Goal: Task Accomplishment & Management: Manage account settings

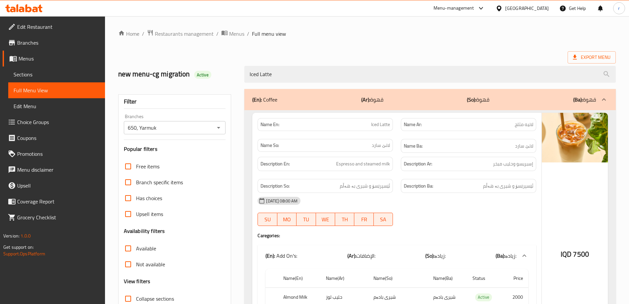
click at [26, 11] on icon at bounding box center [28, 8] width 6 height 8
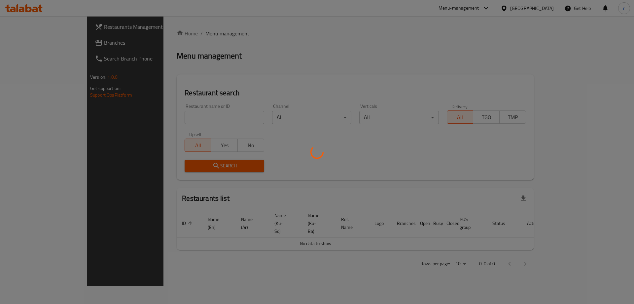
click at [36, 43] on div at bounding box center [317, 152] width 634 height 304
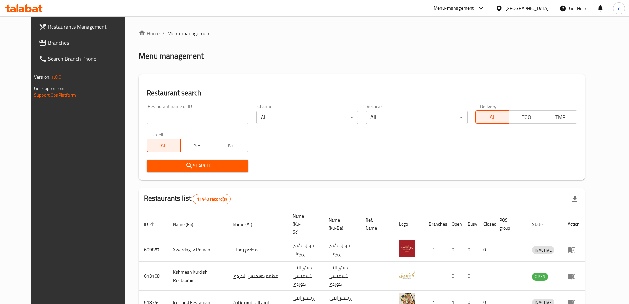
click at [48, 43] on span "Branches" at bounding box center [89, 43] width 83 height 8
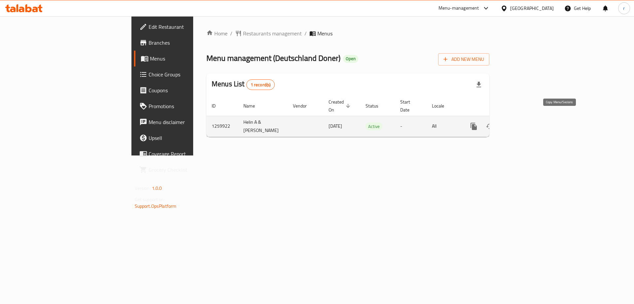
click at [482, 120] on button "more" at bounding box center [474, 126] width 16 height 16
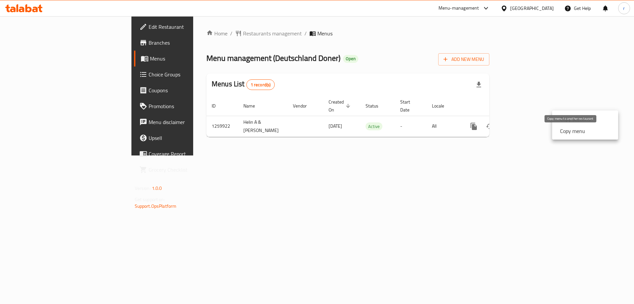
click at [566, 132] on strong "Copy menu" at bounding box center [572, 131] width 25 height 8
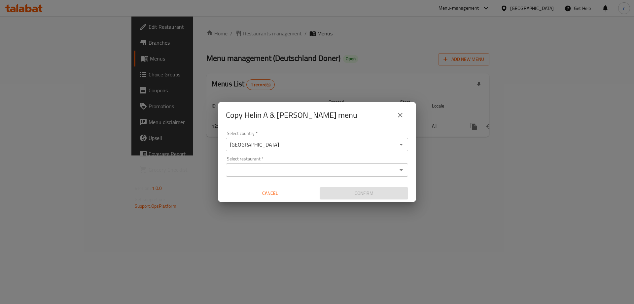
click at [271, 172] on input "Select restaurant   *" at bounding box center [312, 169] width 168 height 9
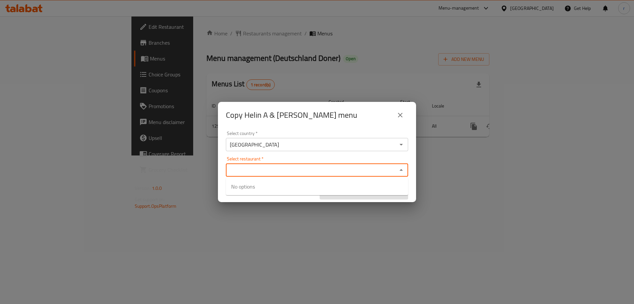
paste input "Deutschland Doner"
type input "Deutschland Doner"
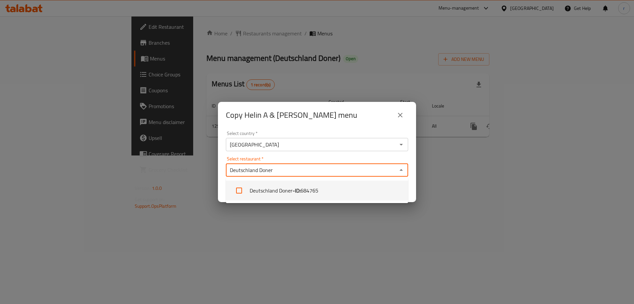
click at [310, 193] on span "684765" at bounding box center [310, 190] width 18 height 8
checkbox input "true"
click at [325, 226] on div "Copy Helin A & Zahraa menu Select country   * Iraq Select country * Select rest…" at bounding box center [317, 152] width 634 height 304
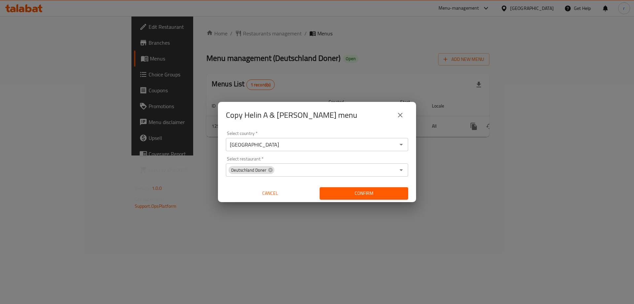
click at [360, 200] on div "Confirm" at bounding box center [364, 193] width 94 height 18
click at [359, 192] on span "Confirm" at bounding box center [364, 193] width 78 height 8
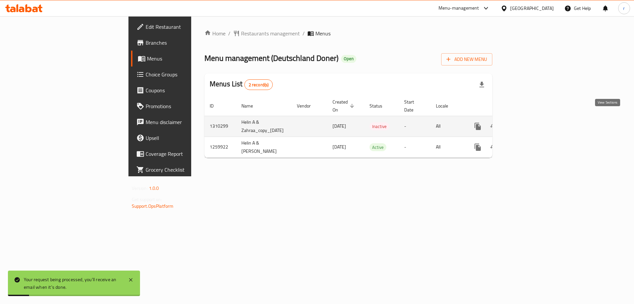
click at [530, 122] on icon "enhanced table" at bounding box center [526, 126] width 8 height 8
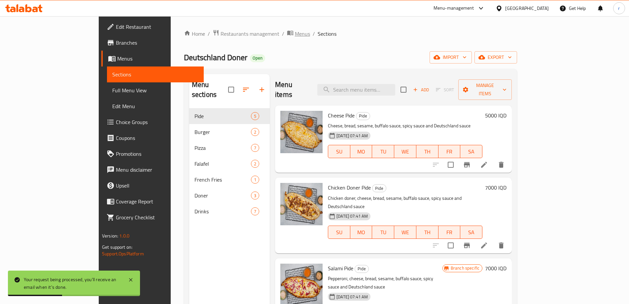
click at [295, 31] on span "Menus" at bounding box center [302, 34] width 15 height 8
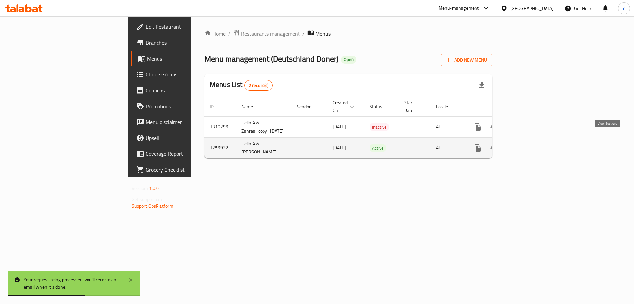
click at [530, 144] on icon "enhanced table" at bounding box center [526, 148] width 8 height 8
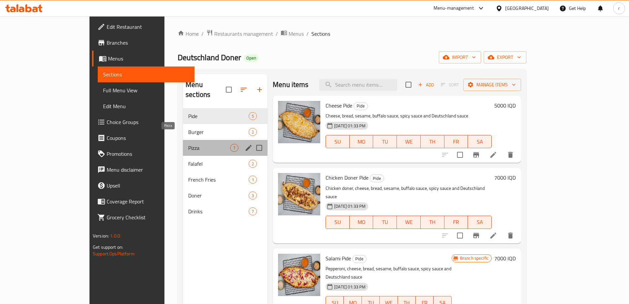
click at [188, 144] on span "Pizza" at bounding box center [209, 148] width 42 height 8
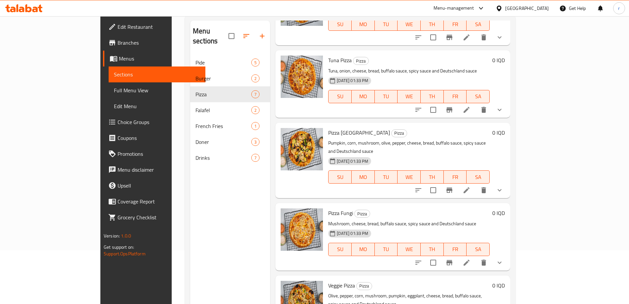
scroll to position [37, 0]
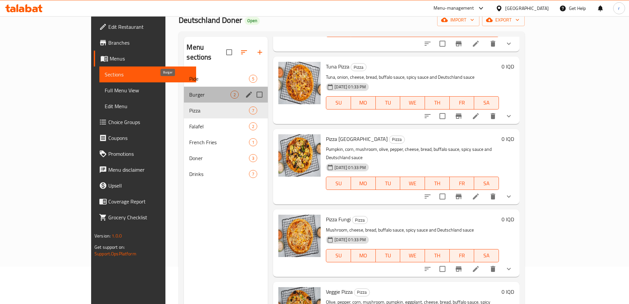
click at [189, 91] on span "Burger" at bounding box center [209, 95] width 41 height 8
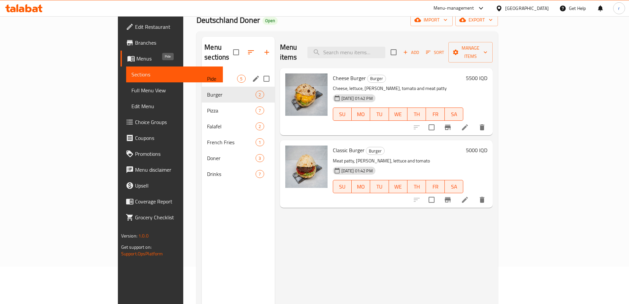
click at [207, 75] on span "Pide" at bounding box center [222, 79] width 30 height 8
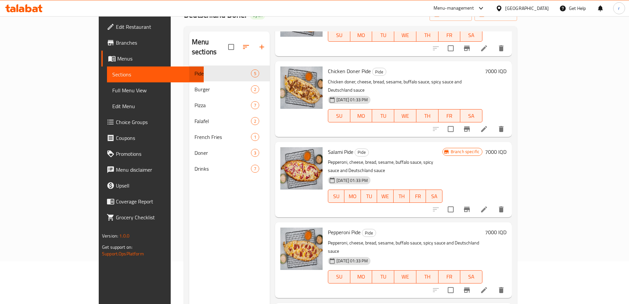
scroll to position [93, 0]
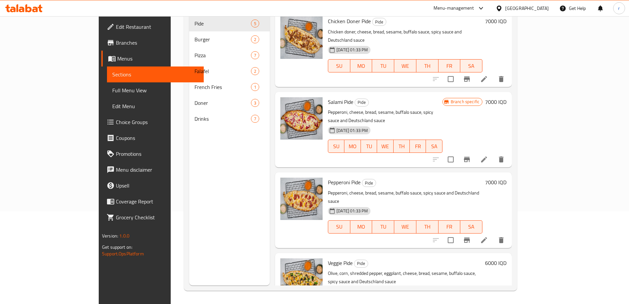
click at [507, 258] on h6 "6000 IQD" at bounding box center [495, 262] width 21 height 9
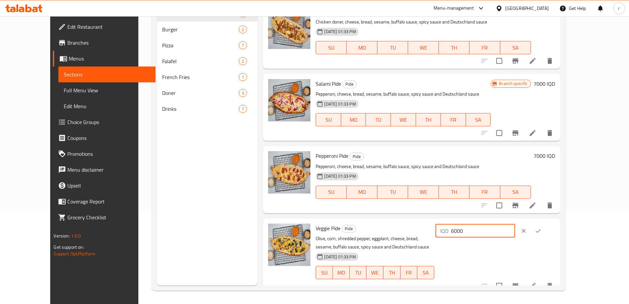
drag, startPoint x: 514, startPoint y: 233, endPoint x: 502, endPoint y: 232, distance: 11.6
click at [502, 232] on div "IQD 6000 ​" at bounding box center [476, 230] width 80 height 13
type input "7000"
click at [541, 232] on icon "ok" at bounding box center [538, 231] width 5 height 4
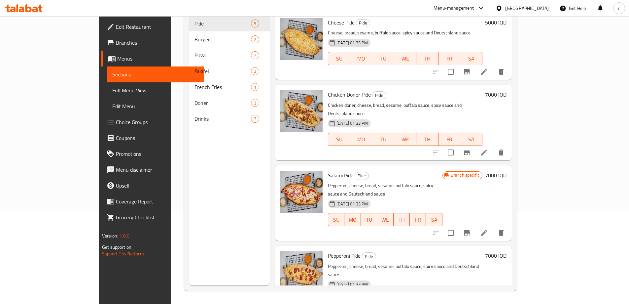
scroll to position [0, 0]
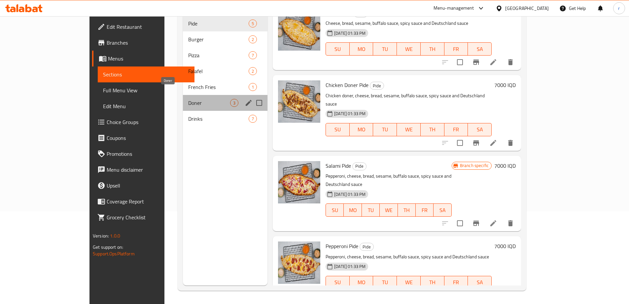
click at [188, 99] on span "Doner" at bounding box center [209, 103] width 42 height 8
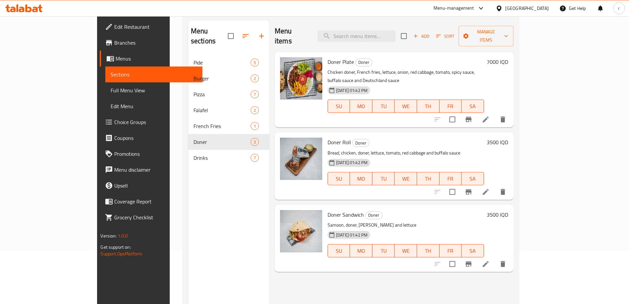
scroll to position [37, 0]
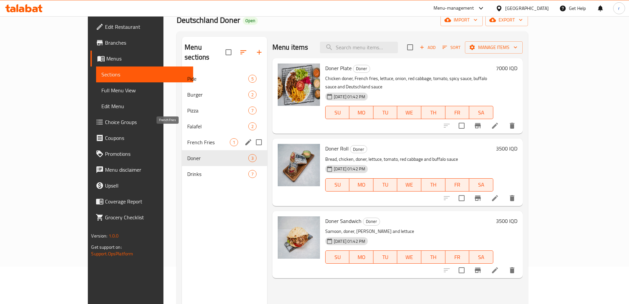
click at [187, 138] on span "French Fries" at bounding box center [208, 142] width 43 height 8
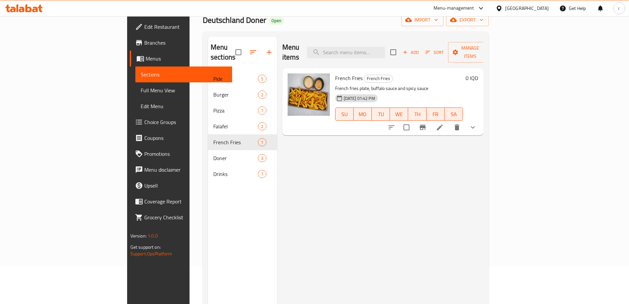
click at [477, 123] on icon "show more" at bounding box center [473, 127] width 8 height 8
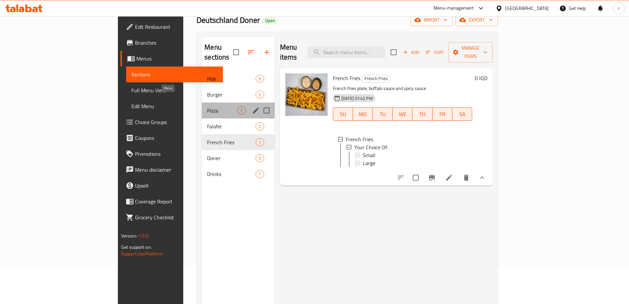
click at [207, 106] on span "Pizza" at bounding box center [222, 110] width 30 height 8
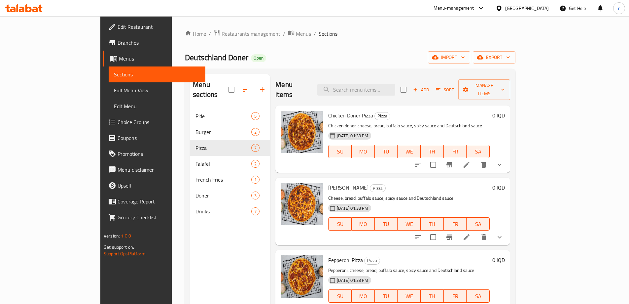
click at [504, 161] on icon "show more" at bounding box center [500, 165] width 8 height 8
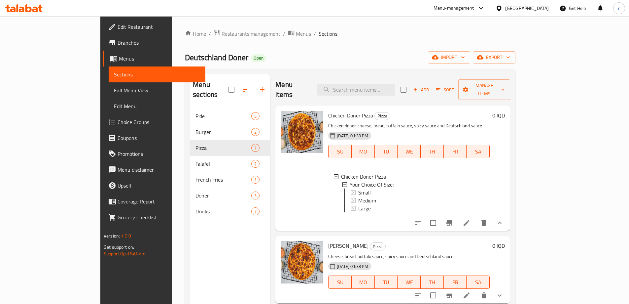
click at [114, 86] on span "Full Menu View" at bounding box center [157, 90] width 86 height 8
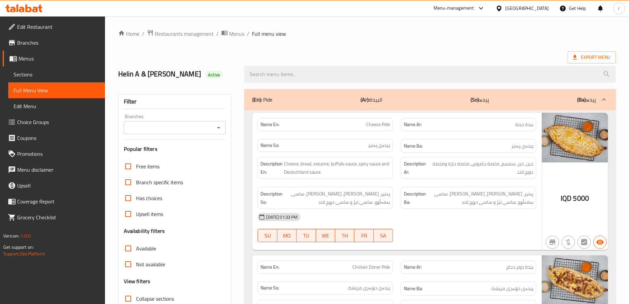
click at [153, 125] on input "Branches" at bounding box center [169, 127] width 87 height 9
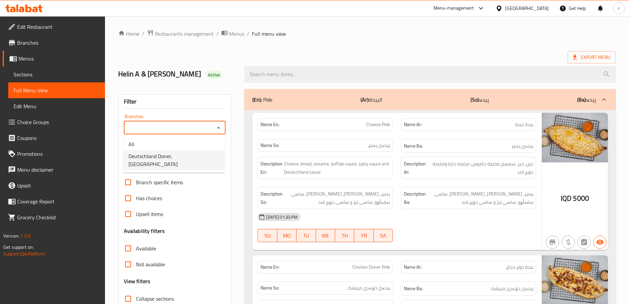
click at [168, 155] on span "Deutschland Doner, Bakhtyari" at bounding box center [175, 160] width 92 height 16
type input "Deutschland Doner, Bakhtyari"
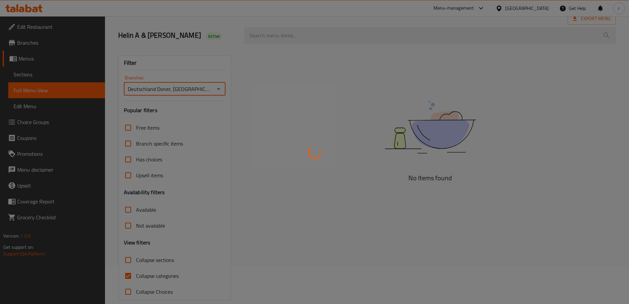
scroll to position [48, 0]
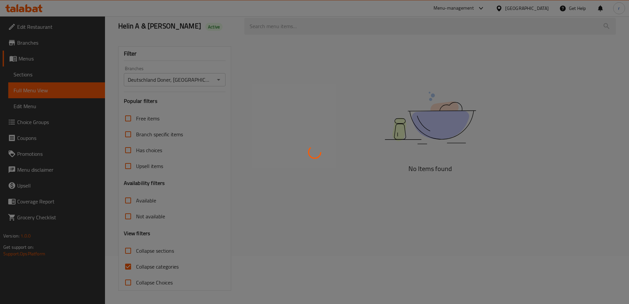
click at [160, 266] on div at bounding box center [314, 152] width 629 height 304
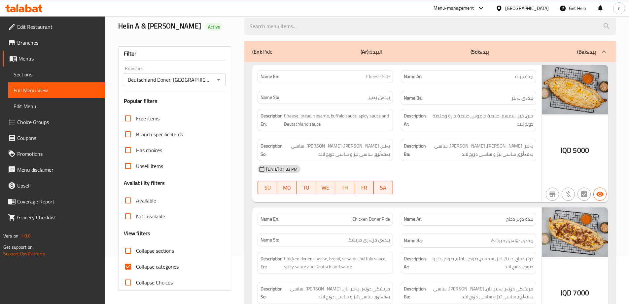
click at [161, 265] on span "Collapse categories" at bounding box center [157, 266] width 43 height 8
click at [136, 265] on input "Collapse categories" at bounding box center [128, 266] width 16 height 16
checkbox input "false"
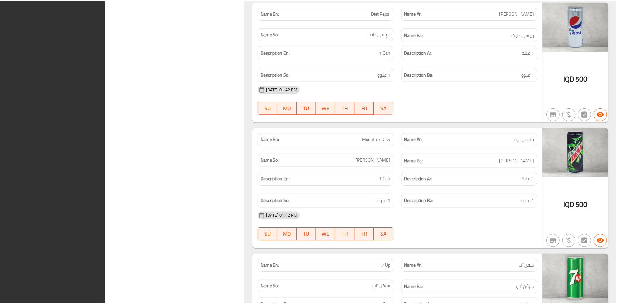
scroll to position [4715, 0]
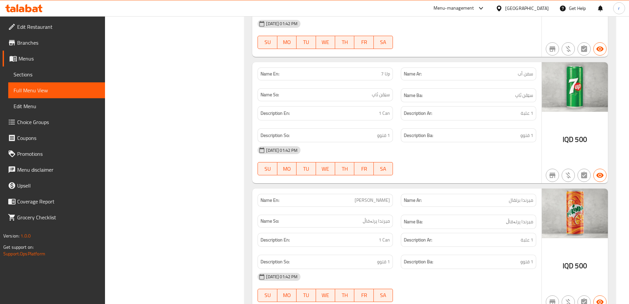
click at [23, 8] on icon at bounding box center [22, 10] width 6 height 6
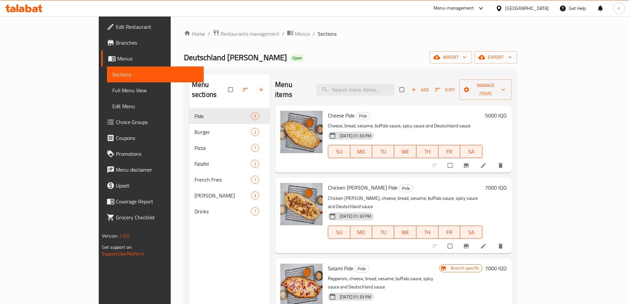
click at [112, 93] on span "Full Menu View" at bounding box center [155, 90] width 86 height 8
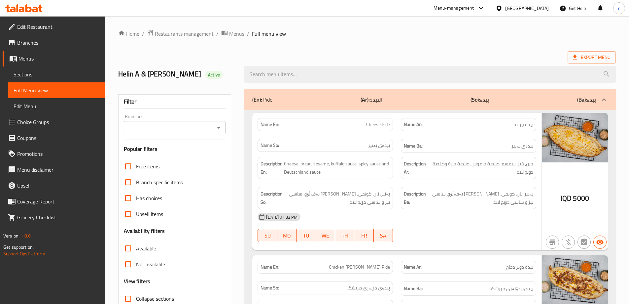
click at [140, 128] on input "Branches" at bounding box center [169, 127] width 87 height 9
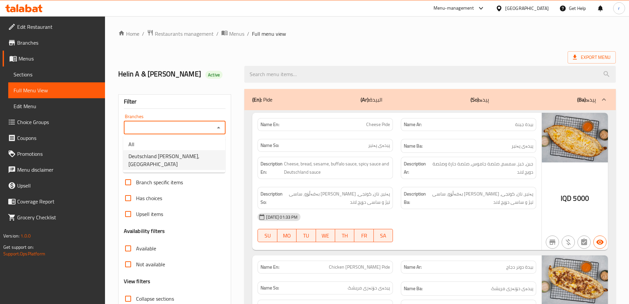
click at [153, 156] on span "Deutschland Doner, Bakhtyari" at bounding box center [175, 160] width 92 height 16
type input "Deutschland Doner, Bakhtyari"
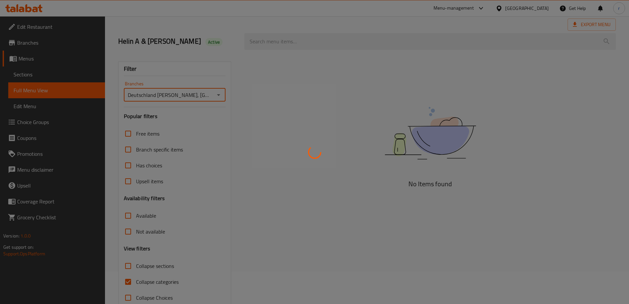
scroll to position [48, 0]
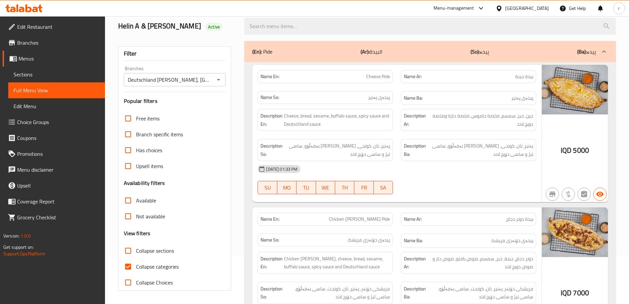
click at [158, 267] on span "Collapse categories" at bounding box center [157, 266] width 43 height 8
click at [136, 267] on input "Collapse categories" at bounding box center [128, 266] width 16 height 16
checkbox input "false"
click at [158, 253] on span "Collapse sections" at bounding box center [155, 250] width 38 height 8
click at [136, 253] on input "Collapse sections" at bounding box center [128, 251] width 16 height 16
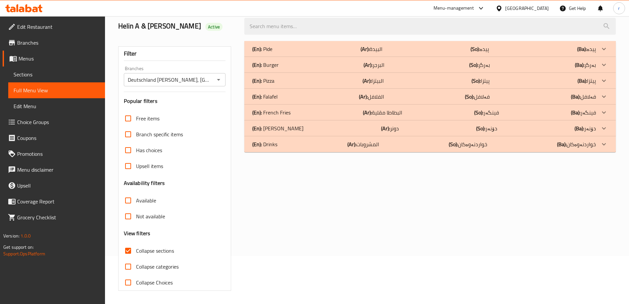
click at [318, 50] on div "(En): Pide (Ar): البيدة (So): پیدە (Ba): پیدە" at bounding box center [424, 49] width 344 height 8
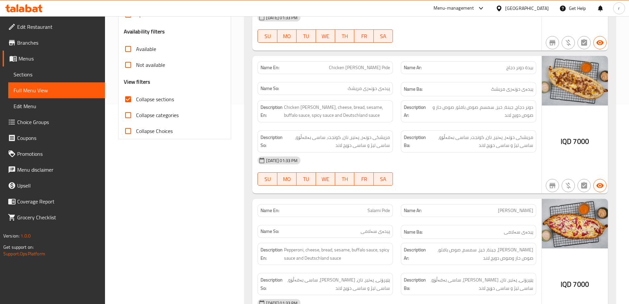
scroll to position [220, 0]
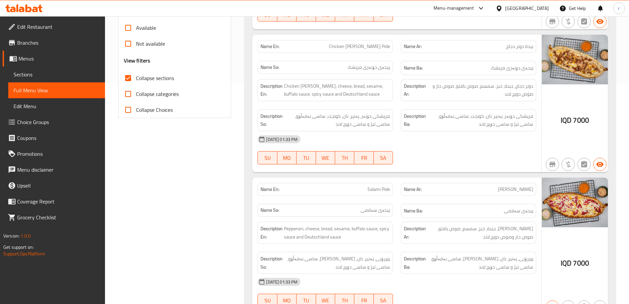
click at [146, 82] on span "Collapse sections" at bounding box center [155, 78] width 38 height 8
click at [136, 82] on input "Collapse sections" at bounding box center [128, 78] width 16 height 16
checkbox input "false"
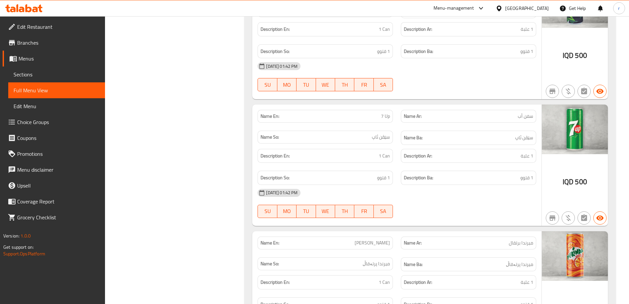
scroll to position [4731, 0]
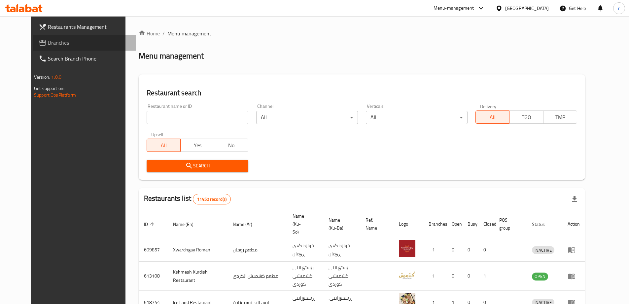
click at [33, 49] on link "Branches" at bounding box center [84, 43] width 102 height 16
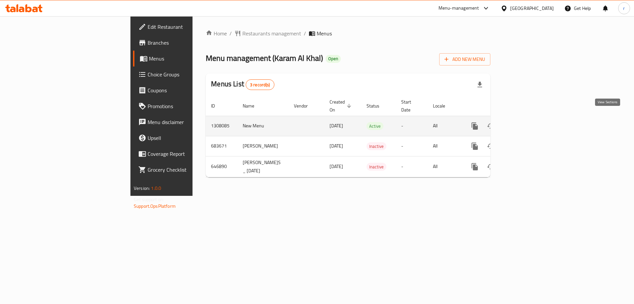
click at [531, 118] on link "enhanced table" at bounding box center [523, 126] width 16 height 16
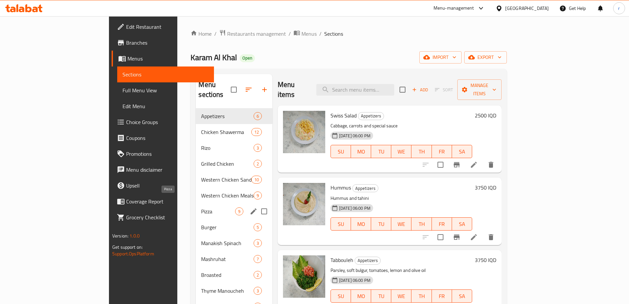
click at [201, 207] on span "Pizza" at bounding box center [218, 211] width 34 height 8
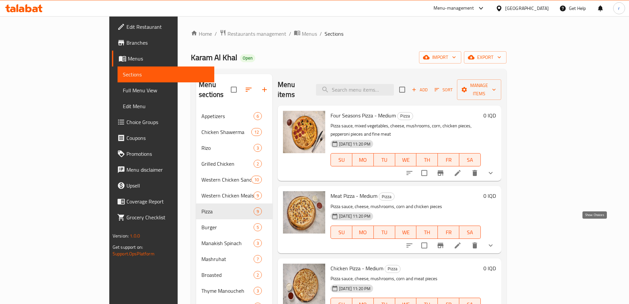
click at [495, 241] on icon "show more" at bounding box center [491, 245] width 8 height 8
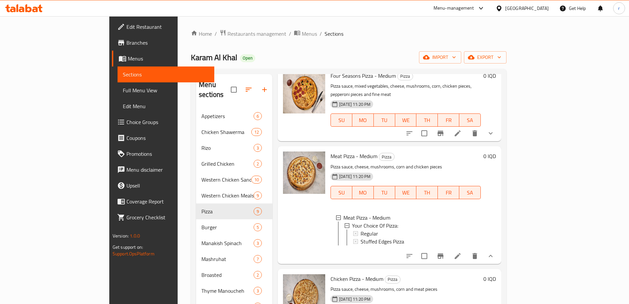
scroll to position [55, 0]
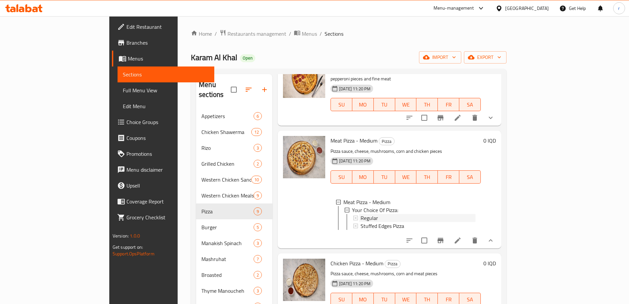
click at [361, 214] on span "Regular" at bounding box center [370, 218] width 18 height 8
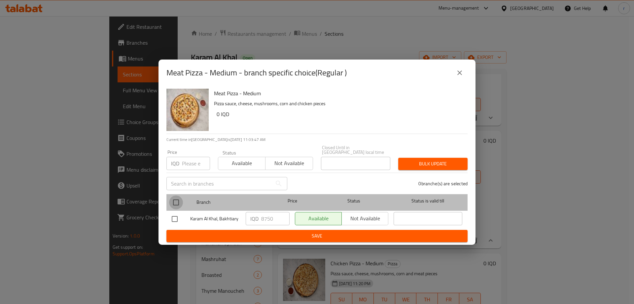
click at [170, 196] on input "checkbox" at bounding box center [176, 202] width 14 height 14
checkbox input "true"
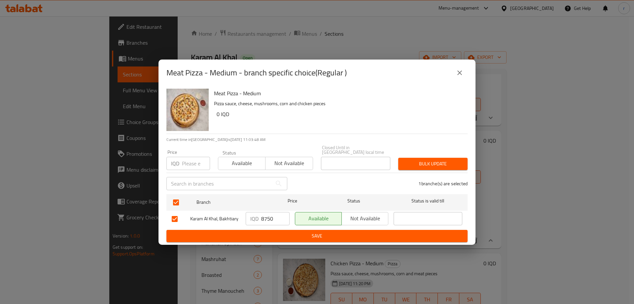
click at [269, 217] on input "8750" at bounding box center [275, 218] width 28 height 13
paste input "665964"
click at [271, 217] on input "665964" at bounding box center [275, 218] width 28 height 13
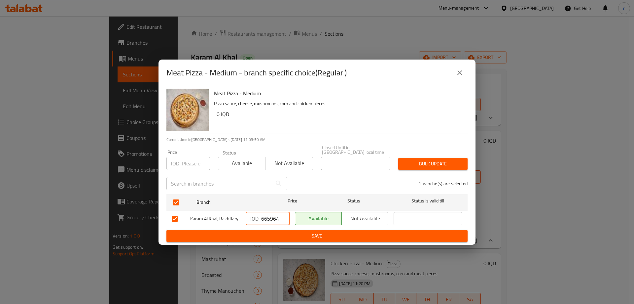
click at [271, 217] on input "665964" at bounding box center [275, 218] width 28 height 13
paste input "8750"
type input "8750"
click at [283, 233] on span "Save" at bounding box center [317, 236] width 291 height 8
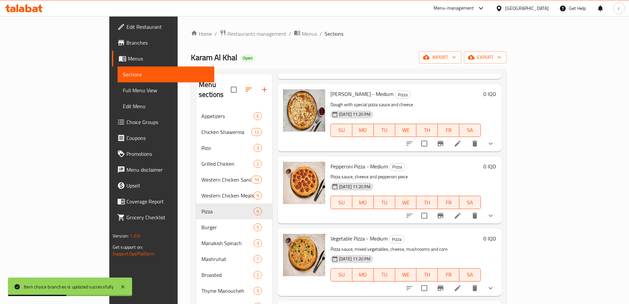
scroll to position [298, 0]
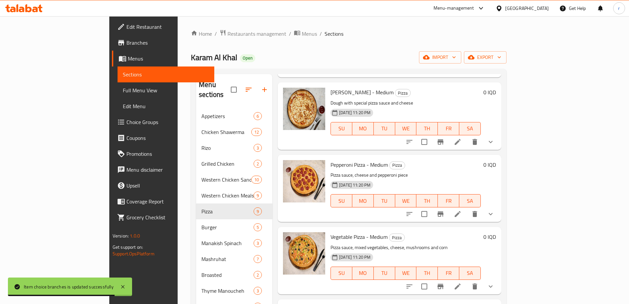
click at [495, 210] on icon "show more" at bounding box center [491, 214] width 8 height 8
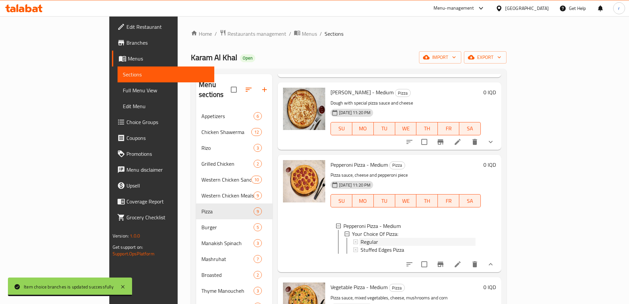
click at [361, 238] on div "Regular" at bounding box center [418, 242] width 115 height 8
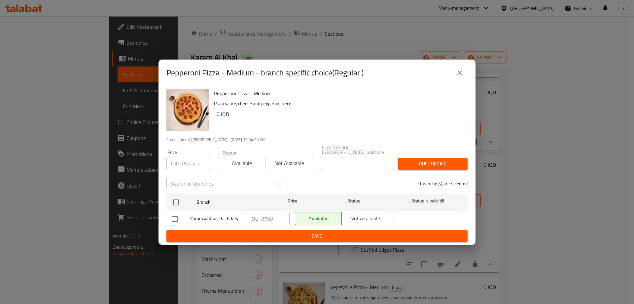
click at [453, 71] on button "close" at bounding box center [460, 73] width 16 height 16
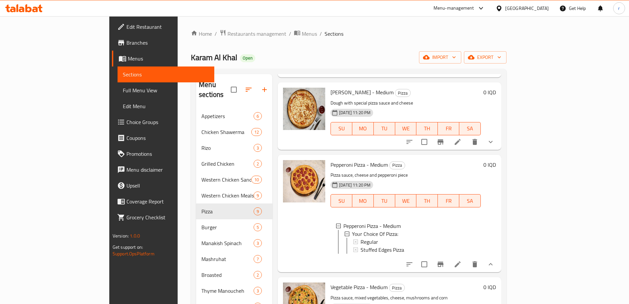
click at [118, 84] on link "Full Menu View" at bounding box center [166, 90] width 97 height 16
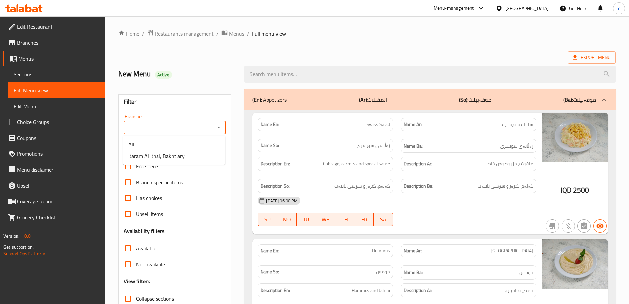
click at [158, 126] on input "Branches" at bounding box center [169, 127] width 87 height 9
click at [161, 151] on li "Karam Al Khal, Bakhtiary" at bounding box center [174, 156] width 102 height 12
type input "Karam Al Khal, Bakhtiary"
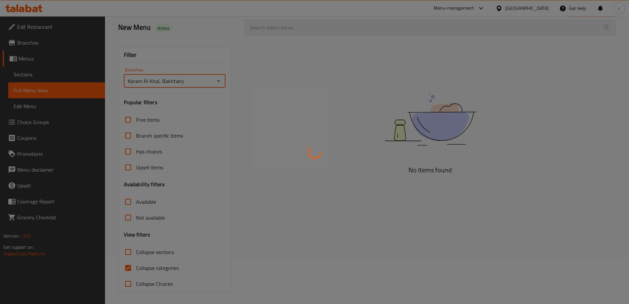
scroll to position [48, 0]
click at [166, 268] on div at bounding box center [314, 152] width 629 height 304
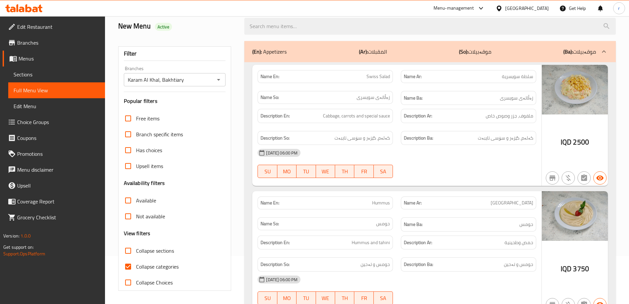
click at [161, 254] on span "Collapse sections" at bounding box center [155, 250] width 38 height 8
click at [136, 255] on input "Collapse sections" at bounding box center [128, 251] width 16 height 16
checkbox input "true"
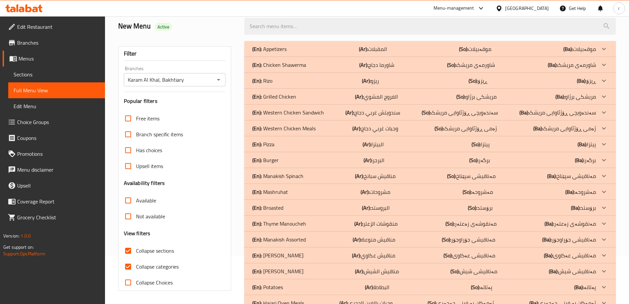
click at [153, 271] on label "Collapse categories" at bounding box center [149, 266] width 58 height 16
click at [136, 271] on input "Collapse categories" at bounding box center [128, 266] width 16 height 16
checkbox input "false"
click at [302, 143] on div "(En): Pizza (Ar): البيتزا (So): پیتزا (Ba): پیتزا" at bounding box center [424, 144] width 344 height 8
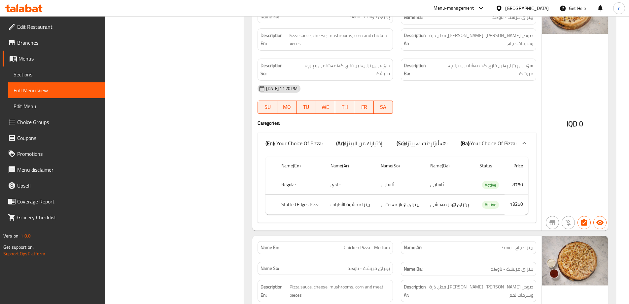
scroll to position [433, 0]
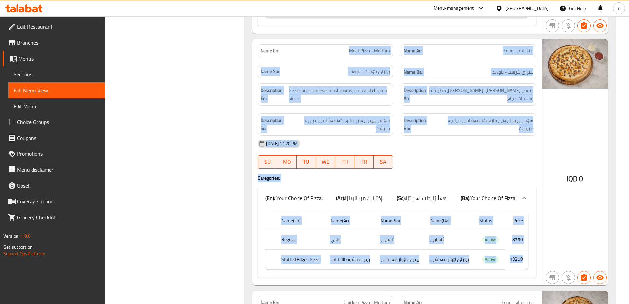
drag, startPoint x: 337, startPoint y: 45, endPoint x: 526, endPoint y: 242, distance: 272.5
click at [526, 242] on div "Name En: Meat Pizza - Medium Name Ar: بيتزا لحم - وسط Name So: پیتزای گۆشت - نا…" at bounding box center [396, 162] width 289 height 246
click at [267, 211] on th "choices table" at bounding box center [271, 220] width 11 height 19
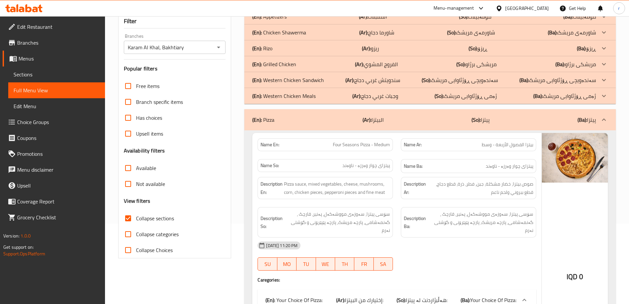
scroll to position [0, 0]
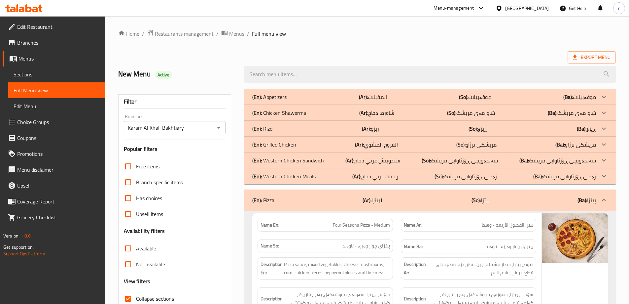
click at [34, 74] on span "Sections" at bounding box center [57, 74] width 86 height 8
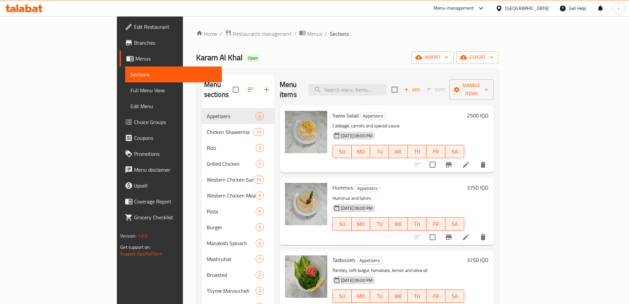
click at [19, 12] on icon at bounding box center [23, 8] width 37 height 8
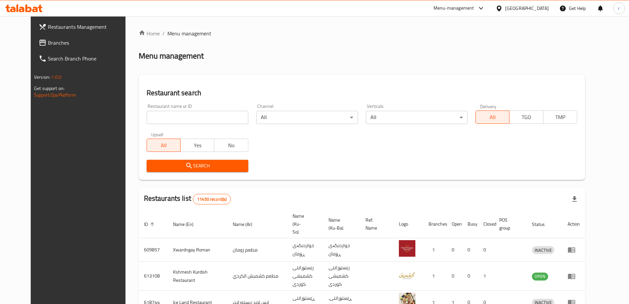
click at [33, 34] on link "Restaurants Management" at bounding box center [84, 27] width 102 height 16
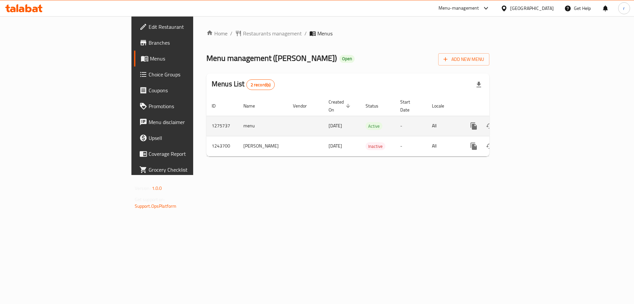
click at [526, 122] on icon "enhanced table" at bounding box center [522, 126] width 8 height 8
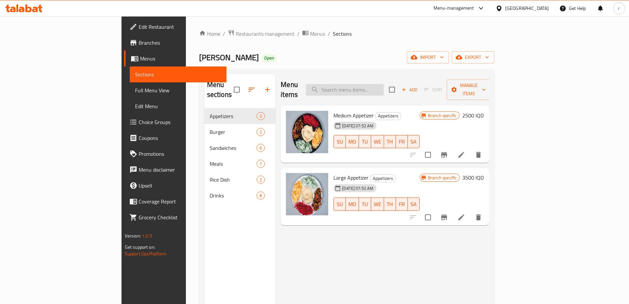
click at [383, 87] on input "search" at bounding box center [345, 90] width 78 height 12
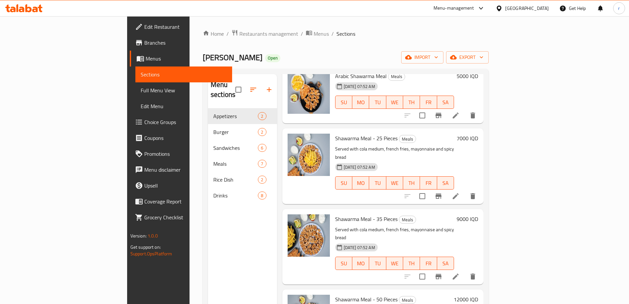
scroll to position [55, 0]
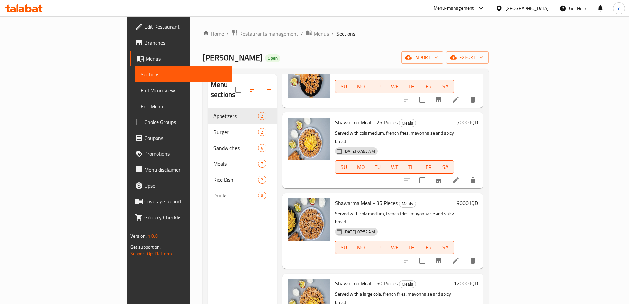
type input "meal"
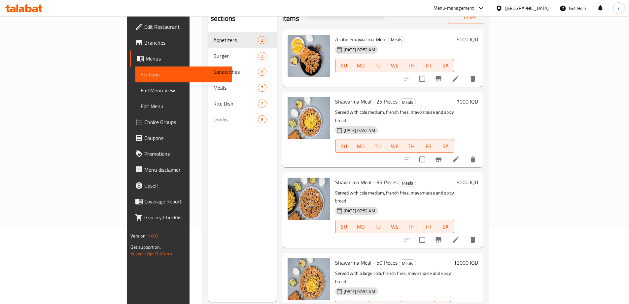
scroll to position [37, 0]
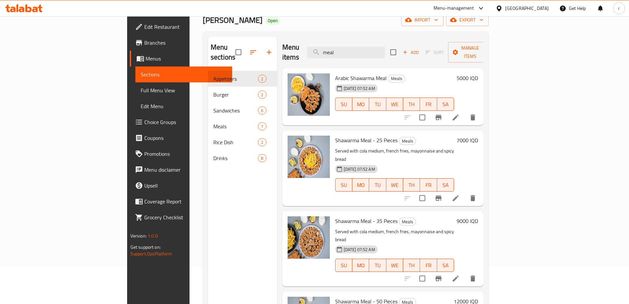
click at [478, 135] on h6 "7000 IQD" at bounding box center [467, 139] width 21 height 9
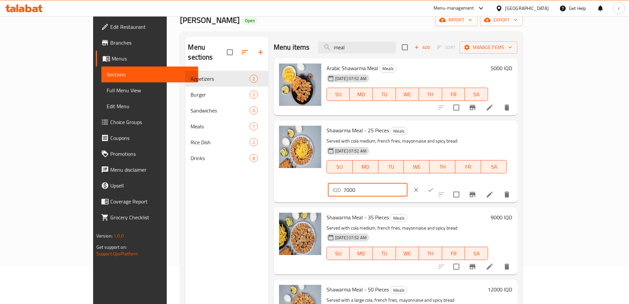
drag, startPoint x: 513, startPoint y: 134, endPoint x: 509, endPoint y: 135, distance: 4.1
click at [408, 183] on div "IQD 7000 ​" at bounding box center [368, 189] width 80 height 13
type input "9000"
click at [438, 182] on button "ok" at bounding box center [431, 189] width 15 height 15
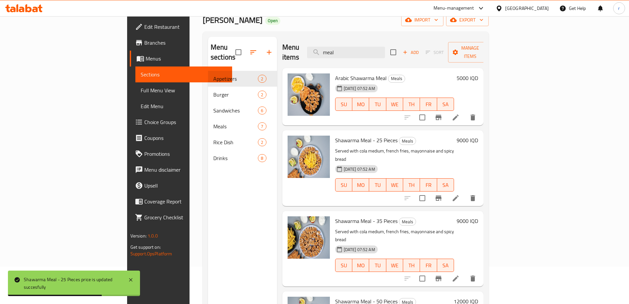
click at [481, 213] on div "Shawarma Meal - 35 Pieces Meals Served with cola medium, french fries, mayonnai…" at bounding box center [407, 248] width 149 height 70
click at [478, 216] on h6 "9000 IQD" at bounding box center [467, 220] width 21 height 9
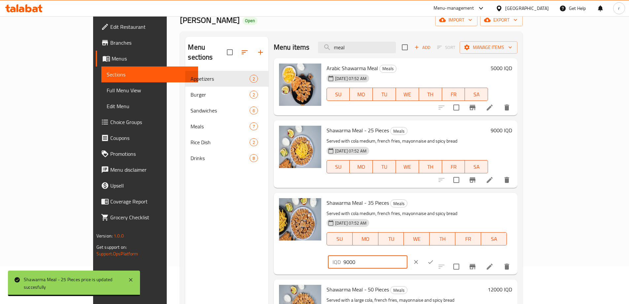
drag, startPoint x: 513, startPoint y: 208, endPoint x: 489, endPoint y: 209, distance: 23.8
click at [489, 209] on div "Shawarma Meal - 35 Pieces Meals Served with cola medium, french fries, mayonnai…" at bounding box center [419, 233] width 191 height 76
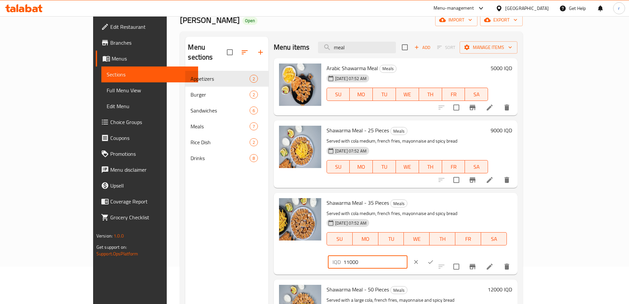
type input "11000"
click at [434, 258] on icon "ok" at bounding box center [431, 261] width 7 height 7
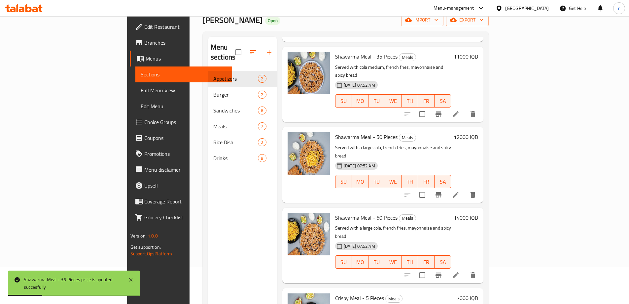
scroll to position [165, 0]
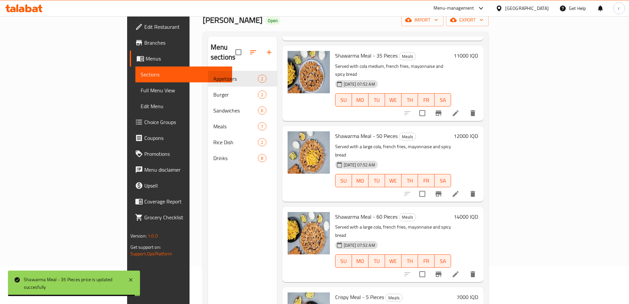
click at [478, 131] on h6 "12000 IQD" at bounding box center [466, 135] width 24 height 9
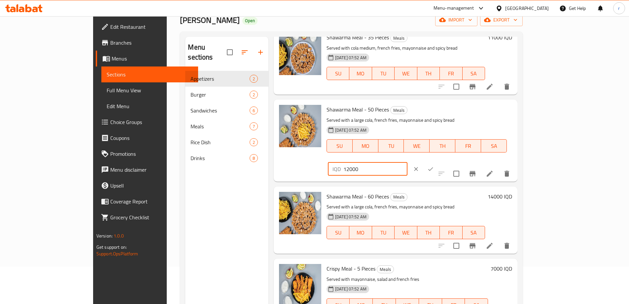
drag, startPoint x: 512, startPoint y: 112, endPoint x: 516, endPoint y: 111, distance: 3.4
click at [408, 162] on input "12000" at bounding box center [376, 168] width 64 height 13
type input "15000"
click at [438, 162] on button "ok" at bounding box center [431, 169] width 15 height 15
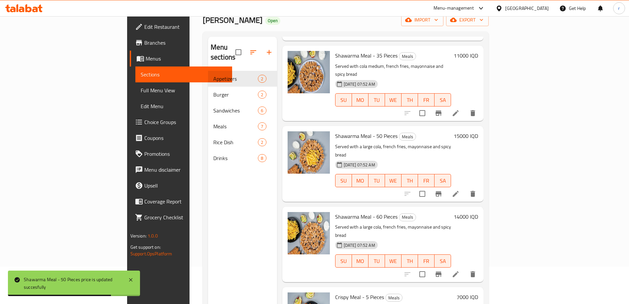
click at [478, 212] on h6 "14000 IQD" at bounding box center [466, 216] width 24 height 9
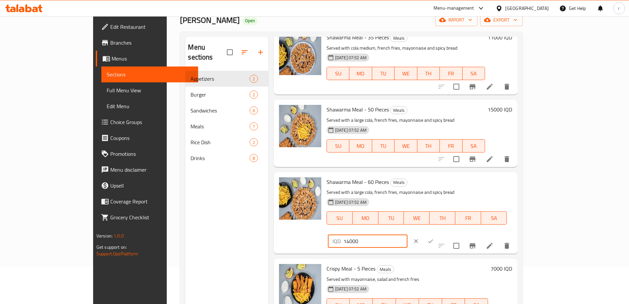
click at [408, 234] on input "14000" at bounding box center [376, 240] width 64 height 13
type input "18000"
click at [438, 234] on button "ok" at bounding box center [431, 241] width 15 height 15
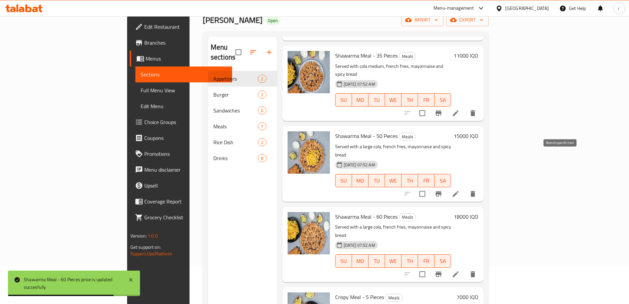
click at [443, 190] on icon "Branch-specific-item" at bounding box center [439, 194] width 8 height 8
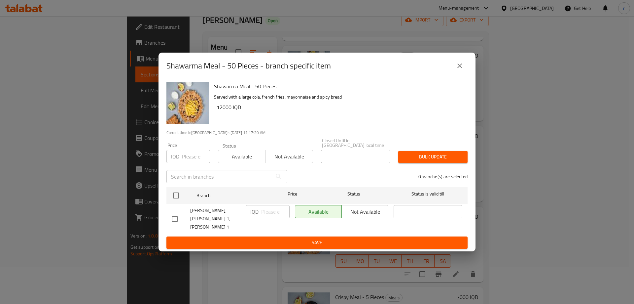
click at [466, 70] on button "close" at bounding box center [460, 66] width 16 height 16
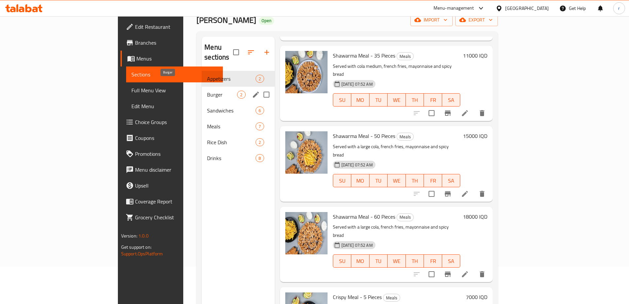
click at [207, 91] on span "Burger" at bounding box center [222, 95] width 30 height 8
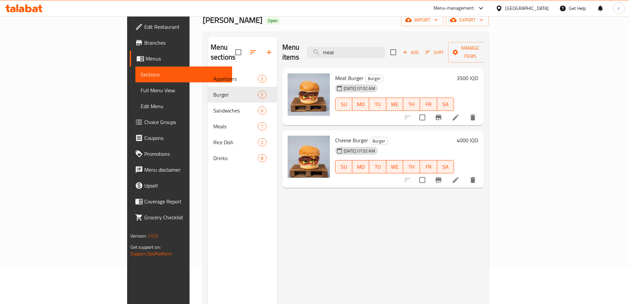
click at [478, 135] on h6 "4000 IQD" at bounding box center [467, 139] width 21 height 9
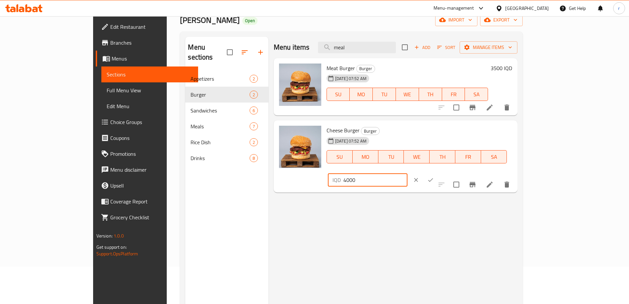
drag, startPoint x: 517, startPoint y: 132, endPoint x: 506, endPoint y: 133, distance: 10.9
click at [408, 173] on div "IQD 4000 ​" at bounding box center [368, 179] width 80 height 13
type input "5000"
click at [433, 178] on icon "ok" at bounding box center [431, 180] width 5 height 4
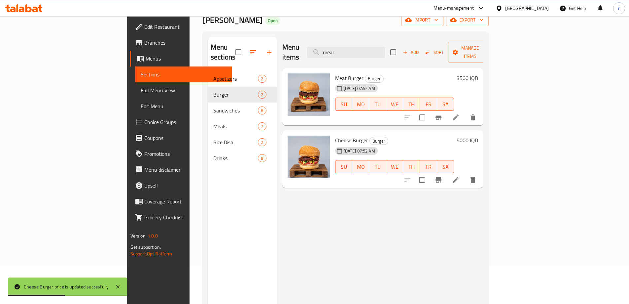
click at [478, 73] on h6 "3500 IQD" at bounding box center [467, 77] width 21 height 9
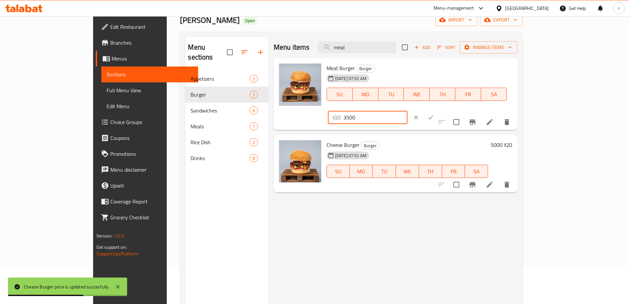
drag, startPoint x: 551, startPoint y: 73, endPoint x: 466, endPoint y: 80, distance: 84.9
click at [466, 80] on div "Meat Burger Burger 12-02-2025 07:52 AM SU MO TU WE TH FR SA IQD 3500 ​" at bounding box center [419, 94] width 191 height 67
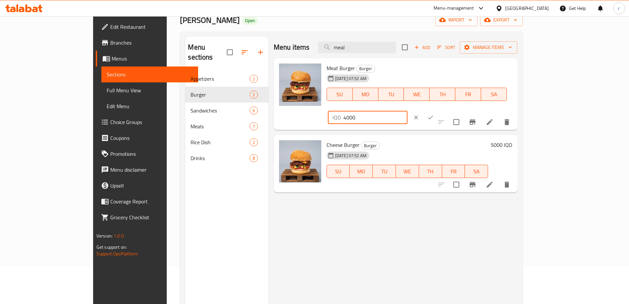
type input "4000"
click at [434, 114] on icon "ok" at bounding box center [431, 117] width 7 height 7
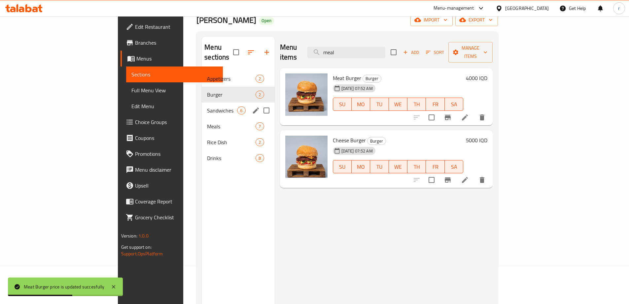
click at [207, 106] on span "Sandwiches" at bounding box center [222, 110] width 30 height 8
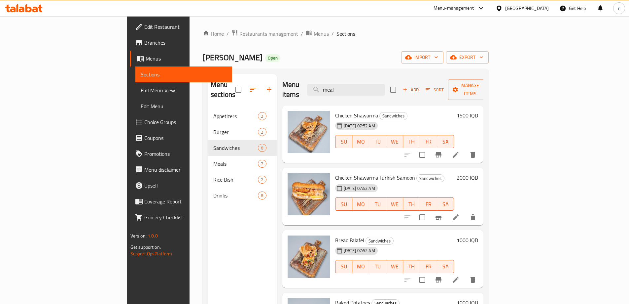
drag, startPoint x: 387, startPoint y: 86, endPoint x: 362, endPoint y: 92, distance: 25.8
click at [362, 92] on div "Menu items meal Add Sort Manage items" at bounding box center [383, 89] width 202 height 31
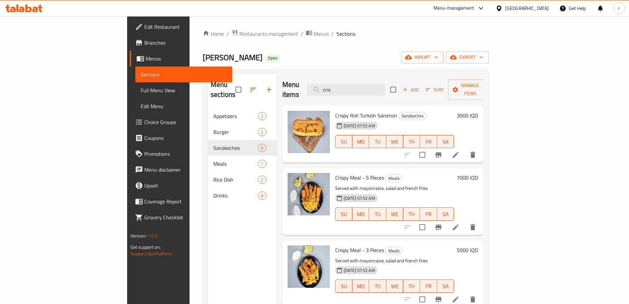
drag, startPoint x: 395, startPoint y: 83, endPoint x: 351, endPoint y: 92, distance: 45.2
click at [351, 92] on div "Menu items cris Add Sort Manage items" at bounding box center [383, 89] width 202 height 31
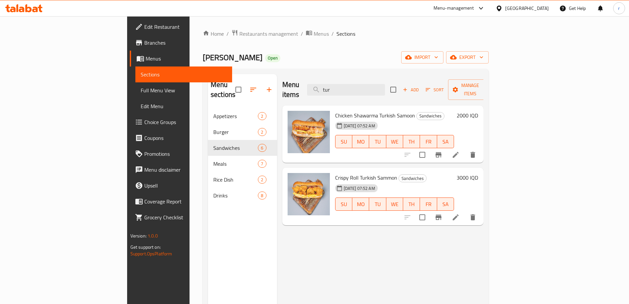
type input "tur"
click at [478, 173] on h6 "3000 IQD" at bounding box center [467, 177] width 21 height 9
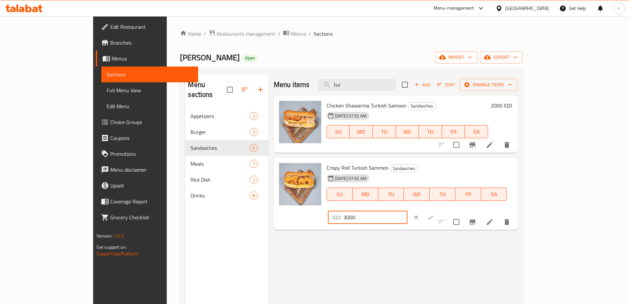
drag, startPoint x: 520, startPoint y: 172, endPoint x: 509, endPoint y: 174, distance: 10.4
click at [408, 210] on div "IQD 3000 ​" at bounding box center [368, 216] width 80 height 13
type input "4000"
click at [438, 210] on button "ok" at bounding box center [431, 217] width 15 height 15
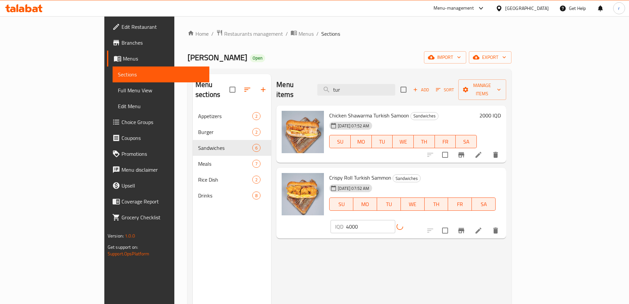
click at [501, 111] on h6 "2000 IQD" at bounding box center [490, 115] width 21 height 9
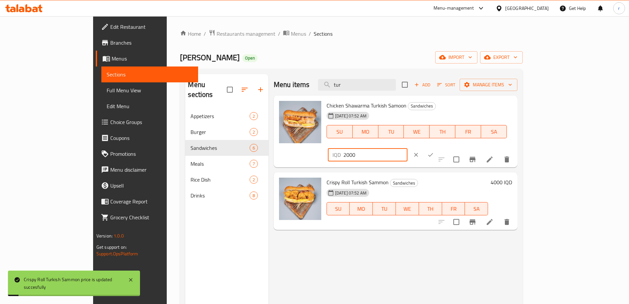
click at [408, 148] on input "2000" at bounding box center [376, 154] width 64 height 13
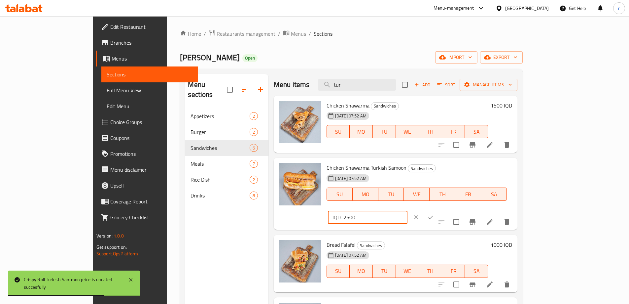
type input "2500"
click at [434, 214] on icon "ok" at bounding box center [431, 217] width 7 height 7
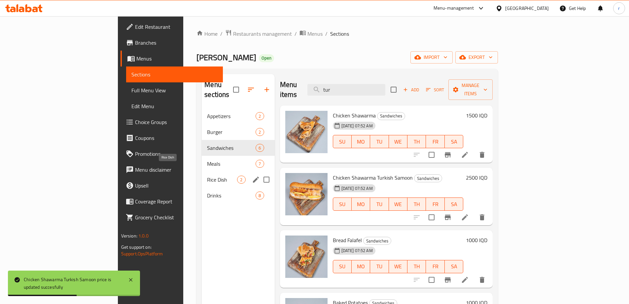
click at [207, 175] on span "Rice Dish" at bounding box center [222, 179] width 30 height 8
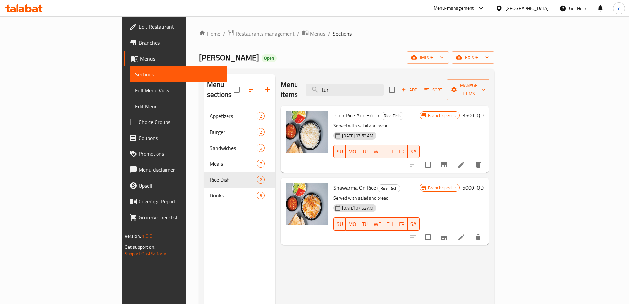
drag, startPoint x: 391, startPoint y: 83, endPoint x: 292, endPoint y: 78, distance: 98.6
click at [301, 79] on div "Menu items tur Add Sort Manage items" at bounding box center [385, 89] width 208 height 31
click at [210, 112] on span "Appetizers" at bounding box center [233, 116] width 47 height 8
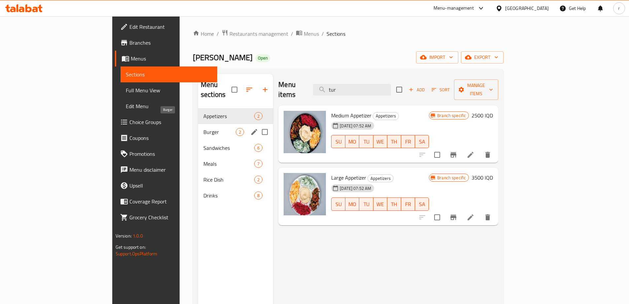
click at [204, 128] on span "Burger" at bounding box center [220, 132] width 32 height 8
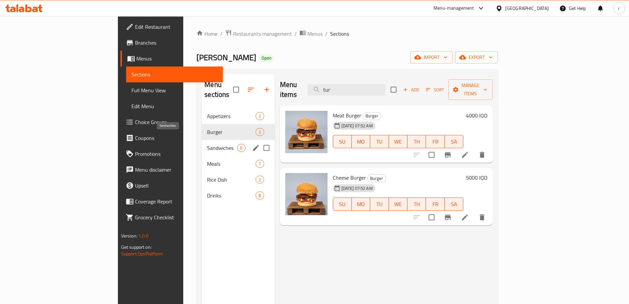
click at [207, 144] on span "Sandwiches" at bounding box center [222, 148] width 30 height 8
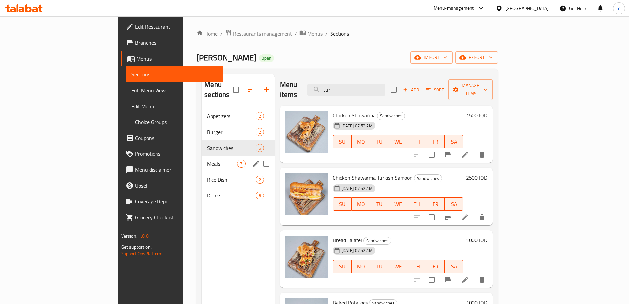
click at [207, 160] on span "Meals" at bounding box center [222, 164] width 30 height 8
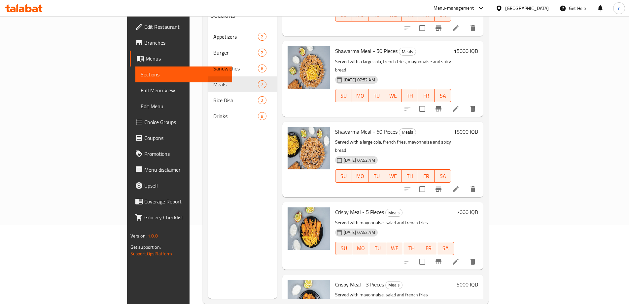
scroll to position [93, 0]
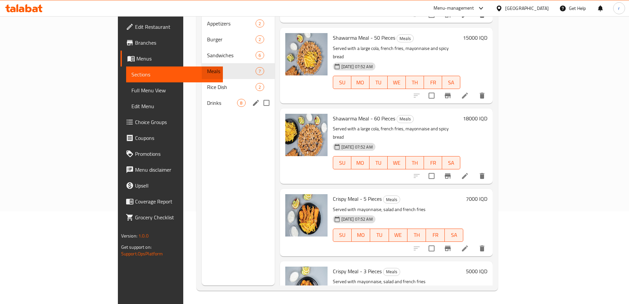
click at [202, 95] on div "Drinks 8" at bounding box center [238, 103] width 73 height 16
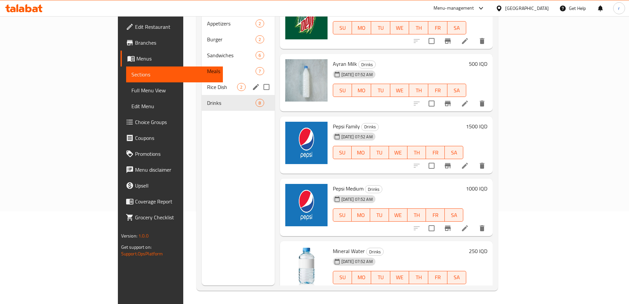
click at [202, 81] on div "Rice Dish 2" at bounding box center [238, 87] width 73 height 16
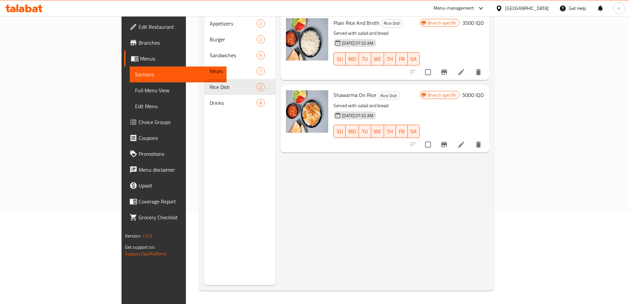
scroll to position [37, 0]
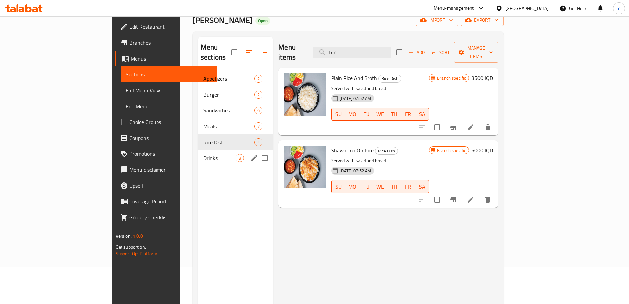
click at [198, 152] on div "Drinks 8" at bounding box center [235, 158] width 75 height 16
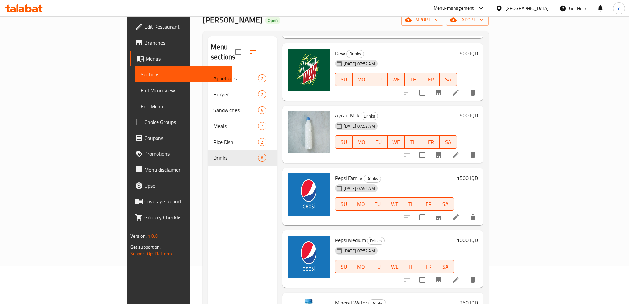
scroll to position [37, 0]
click at [141, 93] on span "Full Menu View" at bounding box center [184, 90] width 86 height 8
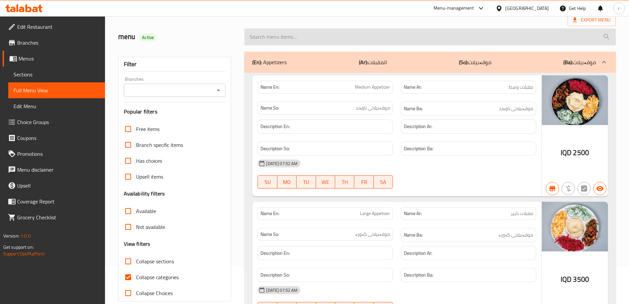
click at [287, 41] on input "search" at bounding box center [430, 36] width 372 height 17
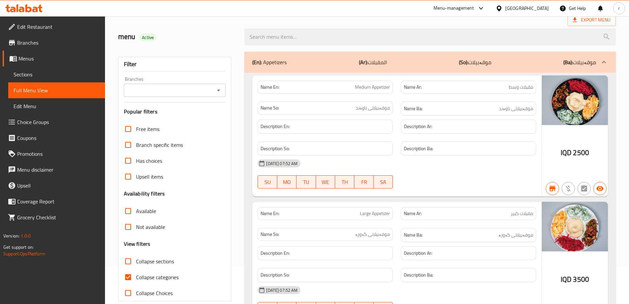
click at [159, 277] on span "Collapse categories" at bounding box center [157, 277] width 43 height 8
click at [136, 277] on input "Collapse categories" at bounding box center [128, 277] width 16 height 16
checkbox input "false"
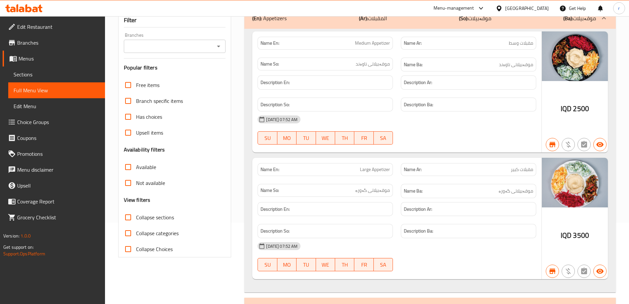
scroll to position [10, 0]
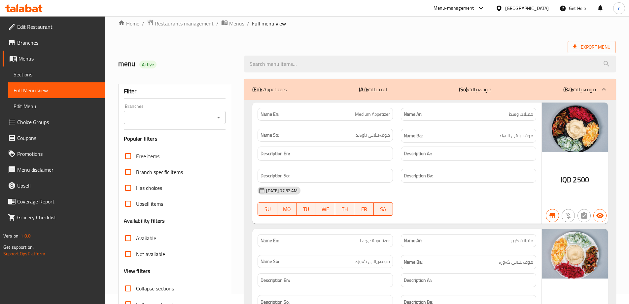
click at [188, 117] on input "Branches" at bounding box center [169, 117] width 87 height 9
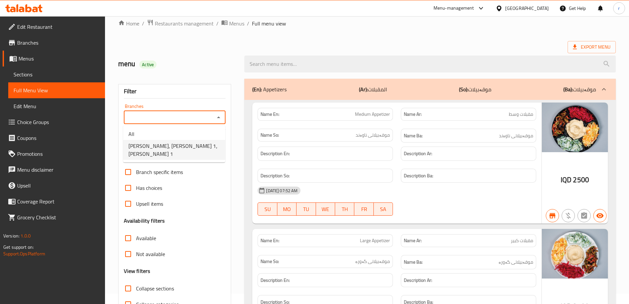
click at [177, 140] on li "Abu Hala, Zanko 1، Zanko 1" at bounding box center [174, 150] width 102 height 20
type input "Abu Hala, Zanko 1، Zanko 1"
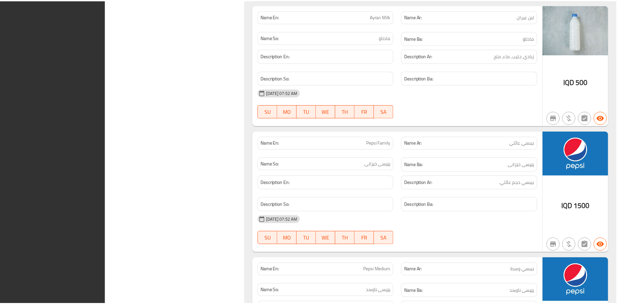
scroll to position [3532, 0]
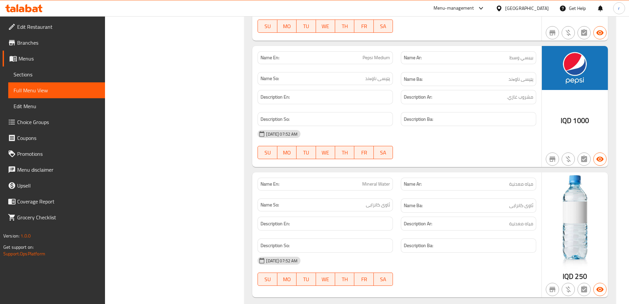
click at [25, 12] on div at bounding box center [23, 8] width 37 height 8
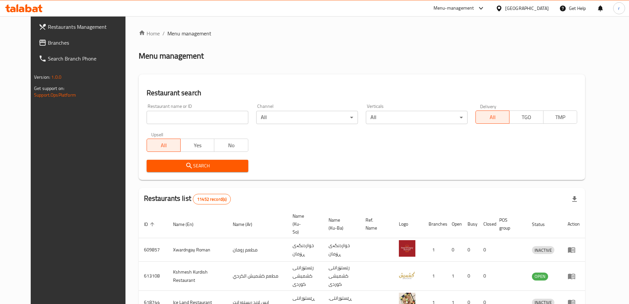
click at [48, 49] on link "Branches" at bounding box center [84, 43] width 102 height 16
click at [48, 40] on span "Branches" at bounding box center [89, 43] width 83 height 8
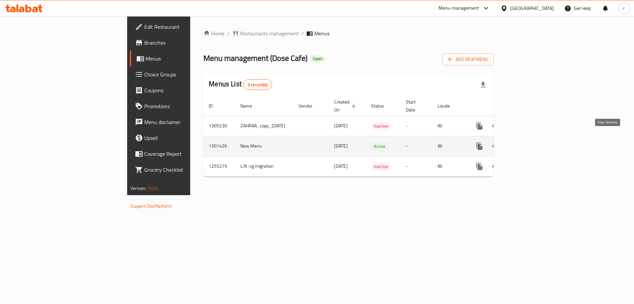
click at [530, 143] on icon "enhanced table" at bounding box center [527, 146] width 6 height 6
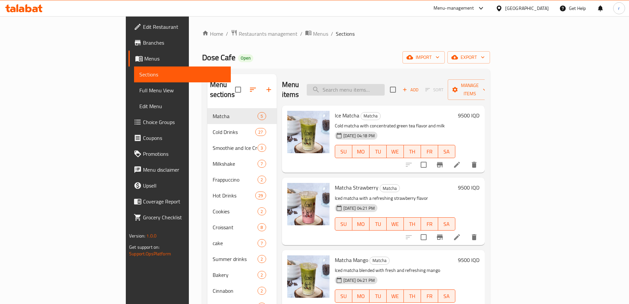
click at [375, 87] on input "search" at bounding box center [346, 90] width 78 height 12
paste input "Roast Beef Sandwich"
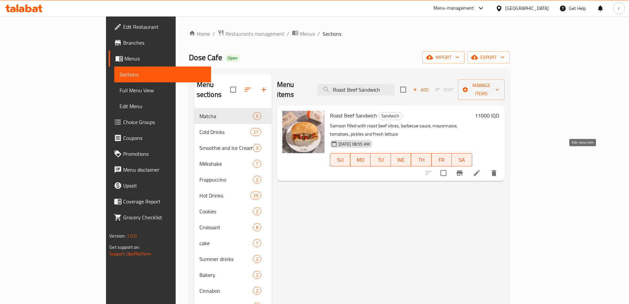
type input "Roast Beef Sandwich"
click at [481, 169] on icon at bounding box center [477, 173] width 8 height 8
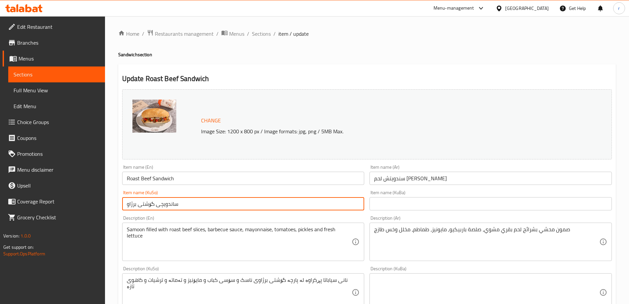
drag, startPoint x: 192, startPoint y: 202, endPoint x: 99, endPoint y: 201, distance: 92.8
click at [99, 201] on div "Edit Restaurant Branches Menus Sections Full Menu View Edit Menu Choice Groups …" at bounding box center [314, 284] width 629 height 536
drag, startPoint x: 165, startPoint y: 204, endPoint x: 139, endPoint y: 203, distance: 25.8
click at [139, 203] on input "سەندیچی گۆشتی مانگا برژاو" at bounding box center [243, 203] width 243 height 13
drag, startPoint x: 125, startPoint y: 204, endPoint x: 165, endPoint y: 202, distance: 40.0
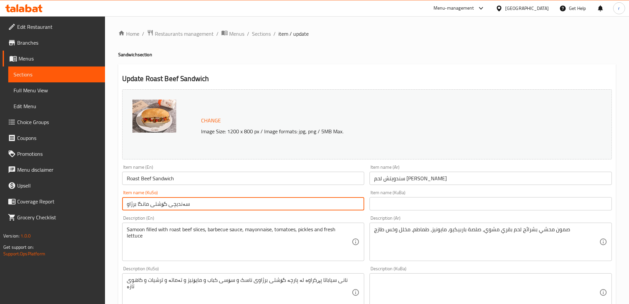
click at [165, 202] on input "سەندیچی گۆشتی مانگا برژاو" at bounding box center [243, 203] width 243 height 13
paste input "ی"
type input "سەندیچی گۆشتی مانگای برژاو"
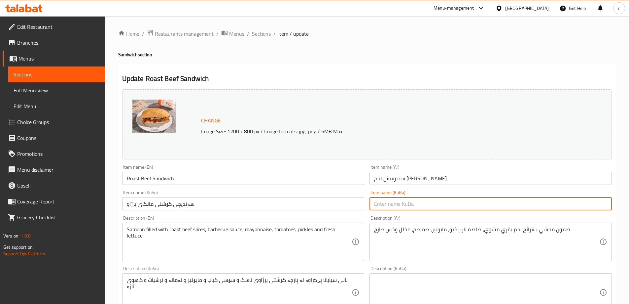
click at [380, 204] on input "text" at bounding box center [491, 203] width 243 height 13
paste input "سەندیچی گۆشتی مانگای برژاو"
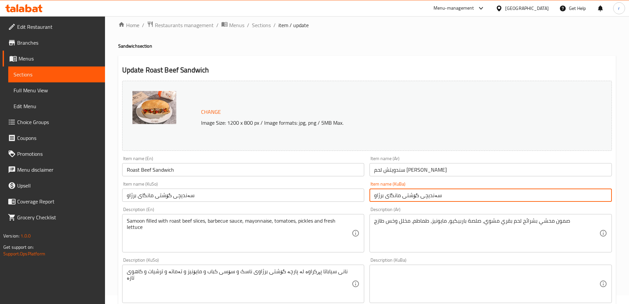
scroll to position [110, 0]
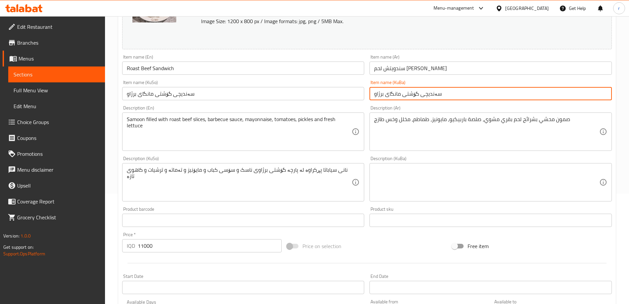
type input "سەندیچی گۆشتی مانگای برژاو"
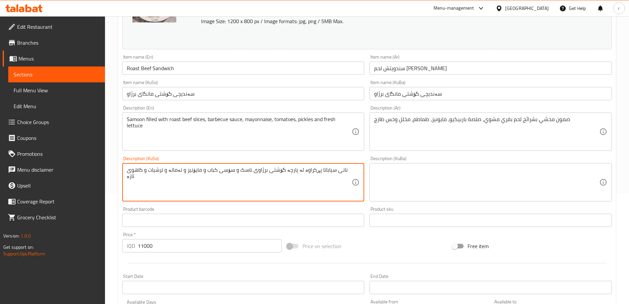
click at [287, 182] on textarea "نانی سیاباتا پڕکراوە لە پارچە گۆشتی برژاوی ناسک و سۆسی کباب و مایۆنیز و تەماتە …" at bounding box center [239, 182] width 225 height 31
type textarea "سەموون مەحشی بە پارچە گۆشتی مانگای برژاو، سۆسی باڕبیکیو، مایۆنیز، تەماتە، تورشی…"
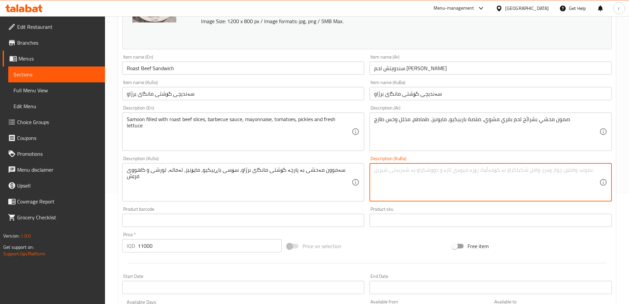
paste textarea "سەموون مەحشی بە پارچە گۆشتی مانگای برژاو، سۆسی باڕبیکیو، مایۆنیز، تەماتە، تورشی…"
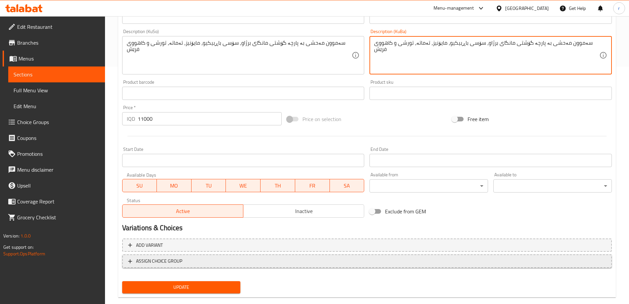
scroll to position [249, 0]
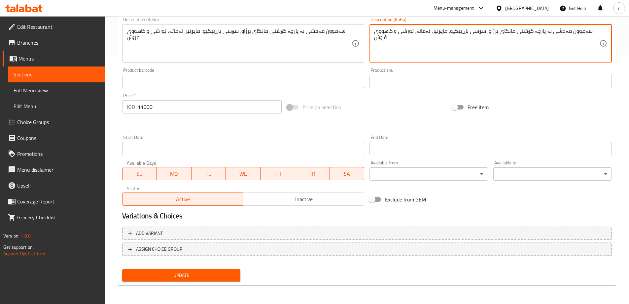
type textarea "سەموون مەحشی بە پارچە گۆشتی مانگای برژاو، سۆسی باڕبیکیو، مایۆنیز، تەماتە، تورشی…"
click at [234, 269] on button "Update" at bounding box center [181, 275] width 119 height 12
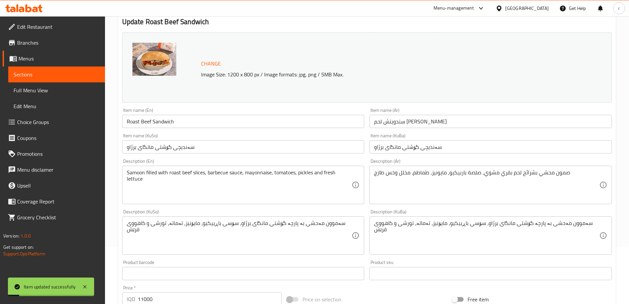
scroll to position [0, 0]
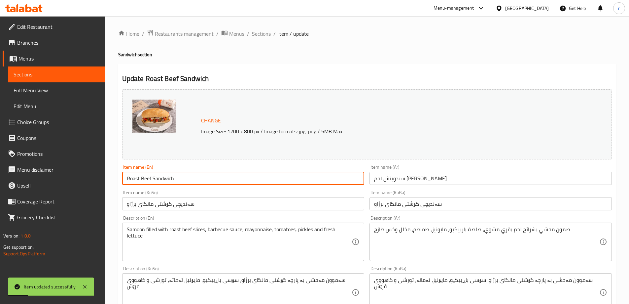
click at [165, 180] on input "Roast Beef Sandwich" at bounding box center [243, 177] width 243 height 13
click at [56, 93] on span "Full Menu View" at bounding box center [57, 90] width 86 height 8
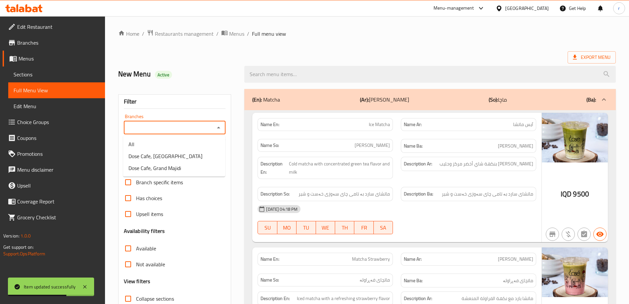
click at [131, 130] on input "Branches" at bounding box center [169, 127] width 87 height 9
click at [157, 158] on span "Dose Cafe, [GEOGRAPHIC_DATA]" at bounding box center [166, 156] width 74 height 8
type input "Dose Cafe, [GEOGRAPHIC_DATA]"
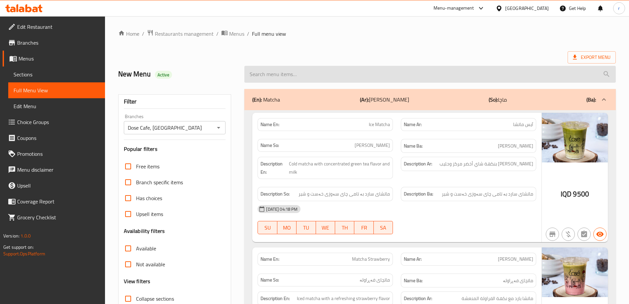
click at [278, 76] on input "search" at bounding box center [430, 74] width 372 height 17
paste input "Roast Beef Sandwich"
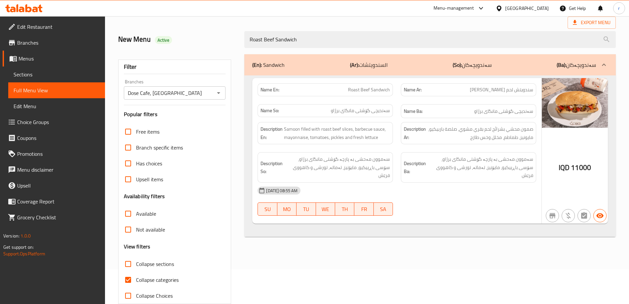
scroll to position [48, 0]
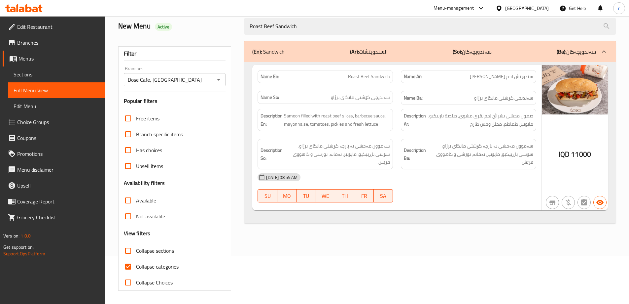
type input "Roast Beef Sandwich"
click at [155, 264] on span "Collapse categories" at bounding box center [157, 266] width 43 height 8
click at [136, 264] on input "Collapse categories" at bounding box center [128, 266] width 16 height 16
checkbox input "false"
click at [87, 72] on span "Sections" at bounding box center [57, 74] width 86 height 8
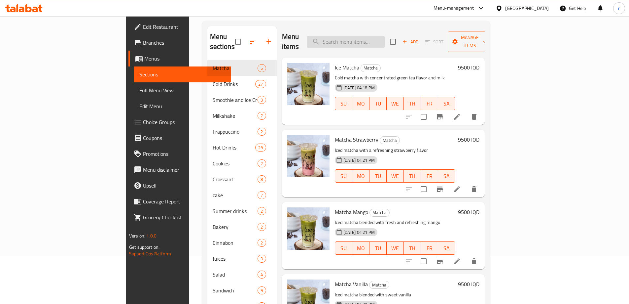
click at [371, 42] on input "search" at bounding box center [346, 42] width 78 height 12
paste input "Roast Beef Sandwich"
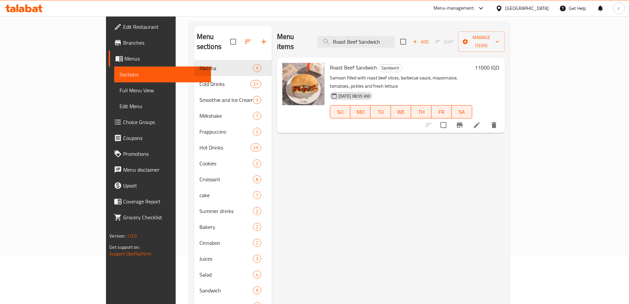
type input "Roast Beef Sandwich"
click at [481, 121] on icon at bounding box center [477, 125] width 8 height 8
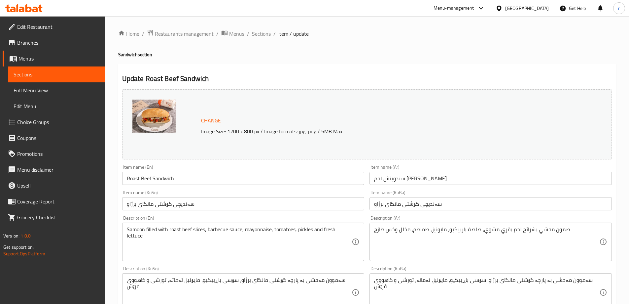
click at [180, 205] on input "سەندیچی گۆشتی مانگای برژاو" at bounding box center [243, 203] width 243 height 13
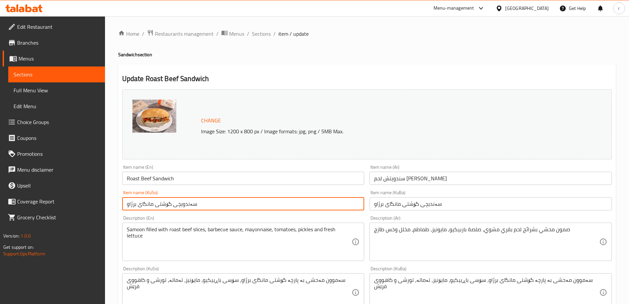
type input "سەندویچی گۆشتی مانگای برژاو"
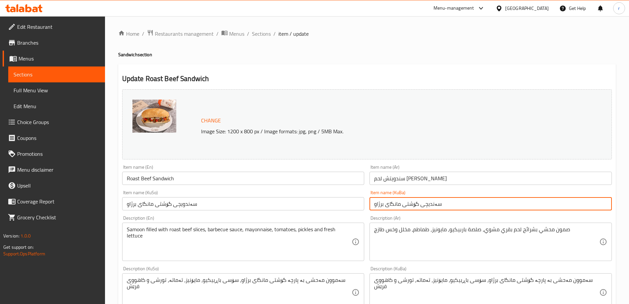
click at [430, 205] on input "سەندیچی گۆشتی مانگای برژاو" at bounding box center [491, 203] width 243 height 13
type input "سەندویچی گۆشتی مانگای برژاو"
click at [205, 205] on input "سەندویچی گۆشتی مانگای برژاو" at bounding box center [243, 203] width 243 height 13
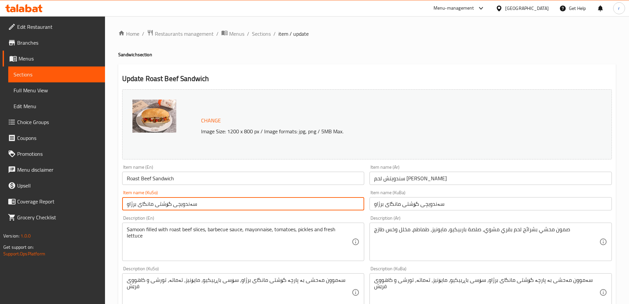
drag, startPoint x: 204, startPoint y: 204, endPoint x: 113, endPoint y: 199, distance: 91.0
click at [113, 199] on div "Home / Restaurants management / Menus / Sections / item / update Sandwich secti…" at bounding box center [367, 284] width 524 height 536
type input "سەندویچی گۆشتی مانگای برژاو"
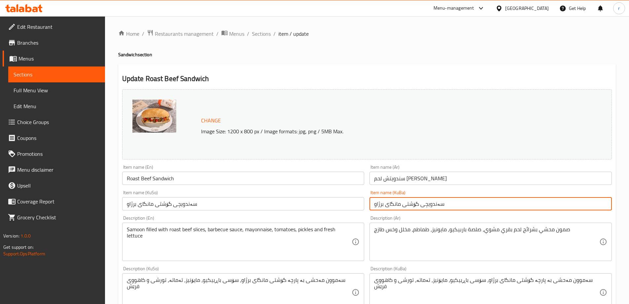
drag, startPoint x: 458, startPoint y: 203, endPoint x: 336, endPoint y: 205, distance: 121.6
click at [336, 205] on div "Change Image Size: 1200 x 800 px / Image formats: jpg, png / 5MB Max. Item name…" at bounding box center [367, 272] width 495 height 370
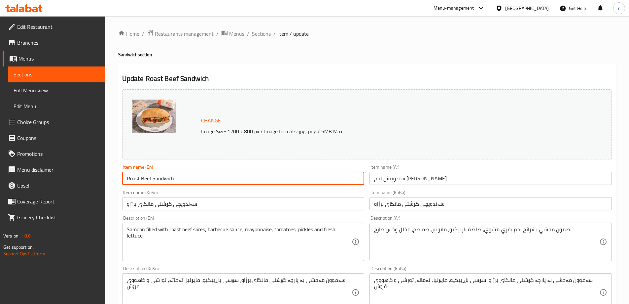
drag, startPoint x: 173, startPoint y: 178, endPoint x: 103, endPoint y: 173, distance: 69.9
click at [103, 173] on div "Edit Restaurant Branches Menus Sections Full Menu View Edit Menu Choice Groups …" at bounding box center [314, 284] width 629 height 536
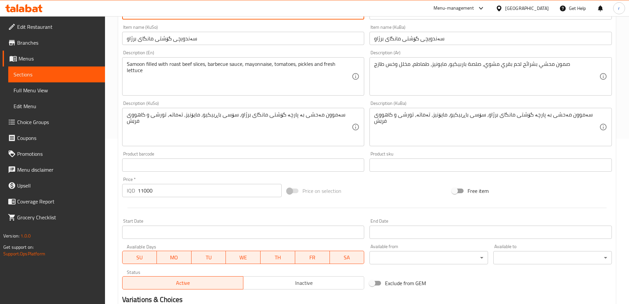
scroll to position [249, 0]
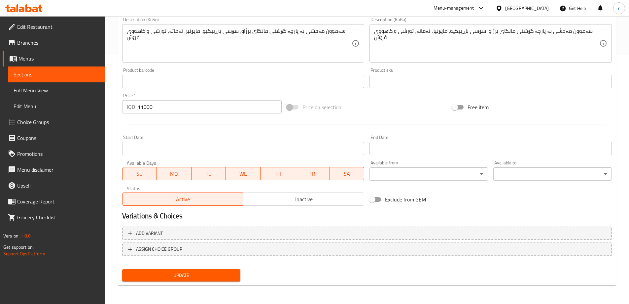
click at [181, 272] on span "Update" at bounding box center [182, 275] width 108 height 8
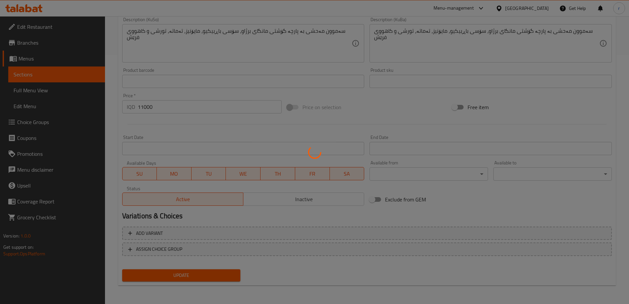
click at [31, 91] on div at bounding box center [314, 152] width 629 height 304
click at [35, 91] on div at bounding box center [314, 152] width 629 height 304
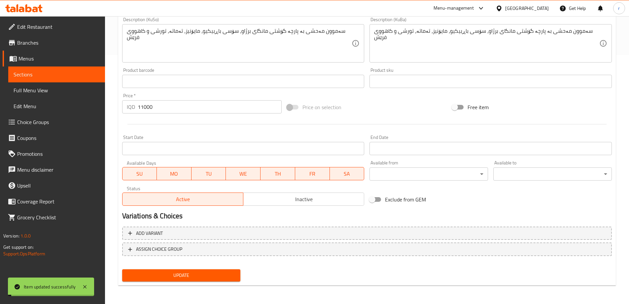
click at [35, 91] on span "Full Menu View" at bounding box center [57, 90] width 86 height 8
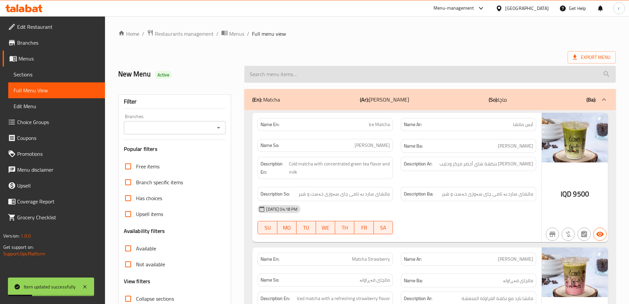
click at [281, 73] on input "search" at bounding box center [430, 74] width 372 height 17
paste input "Roast Beef Sandwich"
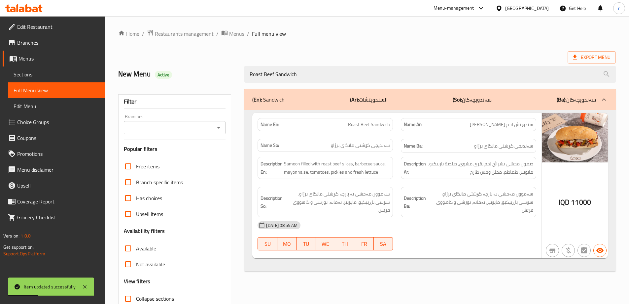
type input "Roast Beef Sandwich"
click at [191, 131] on input "Branches" at bounding box center [169, 127] width 87 height 9
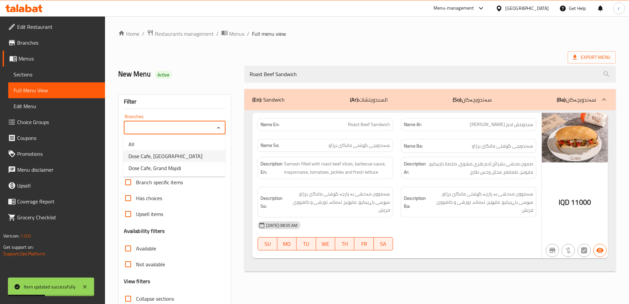
click at [174, 153] on span "Dose Cafe, Dream City" at bounding box center [166, 156] width 74 height 8
type input "Dose Cafe, Dream City"
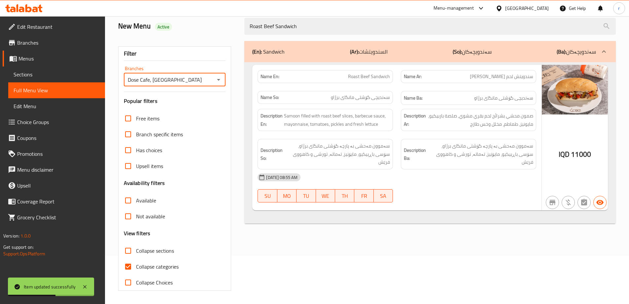
click at [149, 262] on span "Collapse categories" at bounding box center [157, 266] width 43 height 8
click at [136, 262] on input "Collapse categories" at bounding box center [128, 266] width 16 height 16
checkbox input "false"
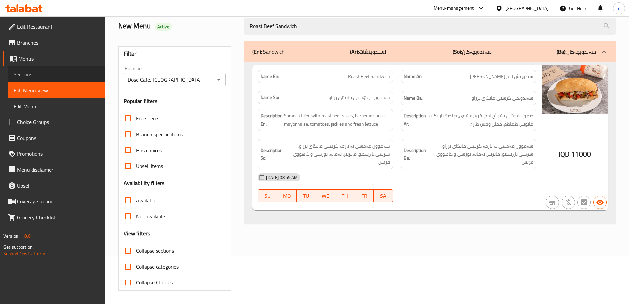
click at [38, 74] on span "Sections" at bounding box center [57, 74] width 86 height 8
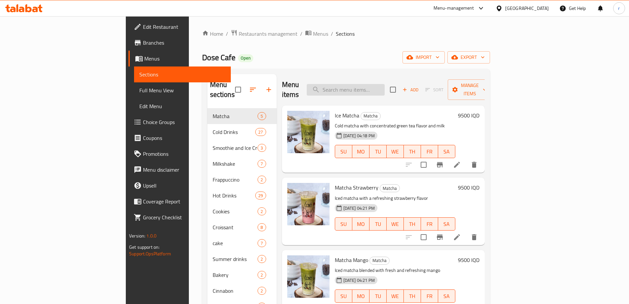
click at [367, 87] on input "search" at bounding box center [346, 90] width 78 height 12
paste input "Halloumi Pesto"
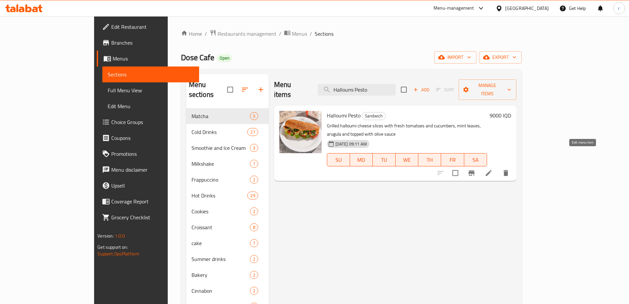
type input "Halloumi Pesto"
click at [493, 169] on icon at bounding box center [489, 173] width 8 height 8
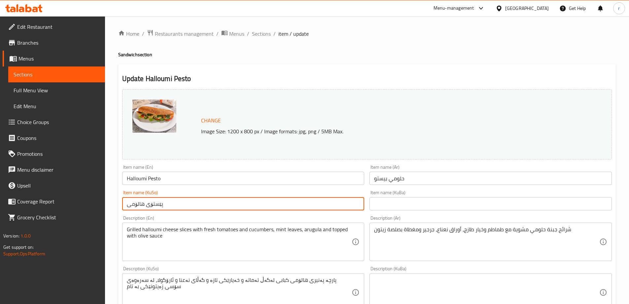
drag, startPoint x: 174, startPoint y: 204, endPoint x: 117, endPoint y: 206, distance: 56.5
click at [118, 207] on div "Update Halloumi Pesto Change Image Size: 1200 x 800 px / Image formats: jpg, pn…" at bounding box center [367, 299] width 498 height 470
paste input "حەللو"
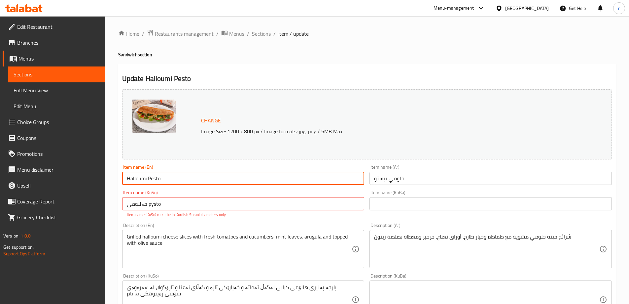
drag, startPoint x: 166, startPoint y: 181, endPoint x: 149, endPoint y: 178, distance: 17.1
click at [149, 178] on input "Halloumi Pesto" at bounding box center [243, 177] width 243 height 13
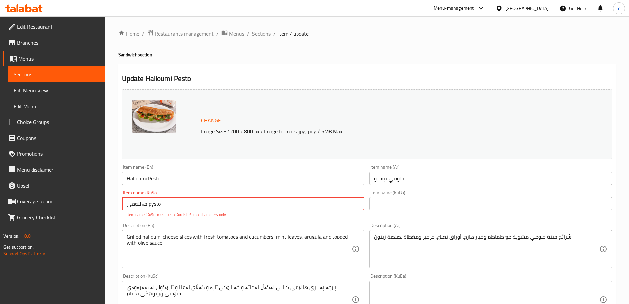
drag, startPoint x: 173, startPoint y: 207, endPoint x: 80, endPoint y: 209, distance: 92.9
click at [80, 209] on div "Edit Restaurant Branches Menus Sections Full Menu View Edit Menu Choice Groups …" at bounding box center [314, 287] width 629 height 543
paste input "می پێستۆ"
drag, startPoint x: 160, startPoint y: 207, endPoint x: 141, endPoint y: 205, distance: 18.9
click at [141, 205] on input "حەلومی پێستۆ" at bounding box center [243, 203] width 243 height 13
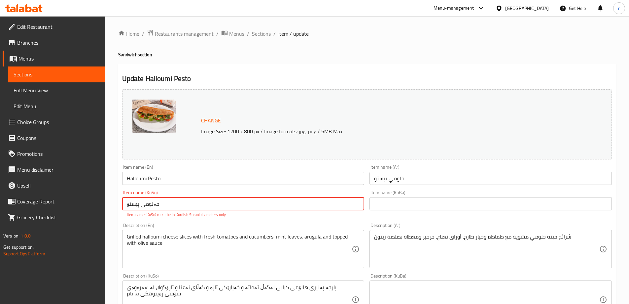
paste input "text"
click at [162, 210] on input "حەللومی پێستۆ" at bounding box center [243, 203] width 243 height 13
type input "حەللومی پێستۆ"
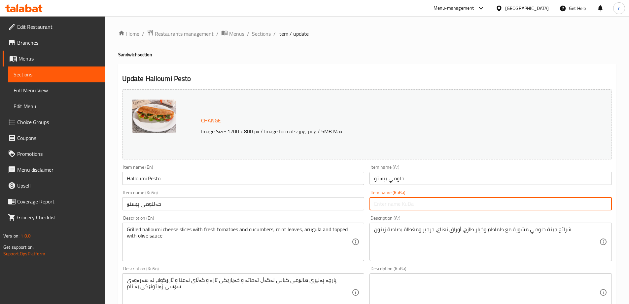
drag, startPoint x: 391, startPoint y: 203, endPoint x: 344, endPoint y: 204, distance: 46.9
click at [391, 203] on input "text" at bounding box center [491, 203] width 243 height 13
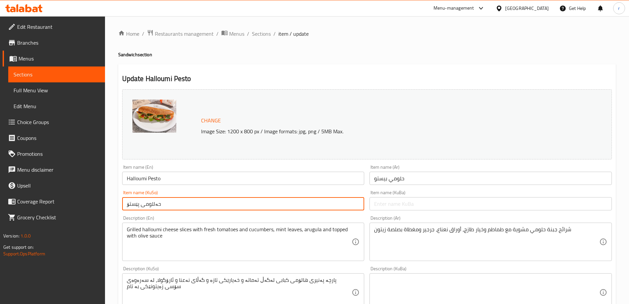
drag, startPoint x: 242, startPoint y: 203, endPoint x: 61, endPoint y: 205, distance: 180.7
click at [61, 205] on div "Edit Restaurant Branches Menus Sections Full Menu View Edit Menu Choice Groups …" at bounding box center [314, 284] width 629 height 536
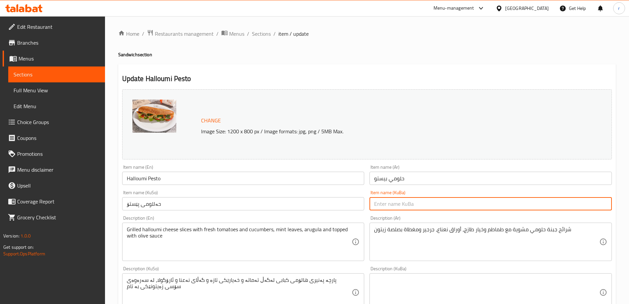
click at [376, 206] on input "text" at bounding box center [491, 203] width 243 height 13
paste input "حەللومی پێستۆ"
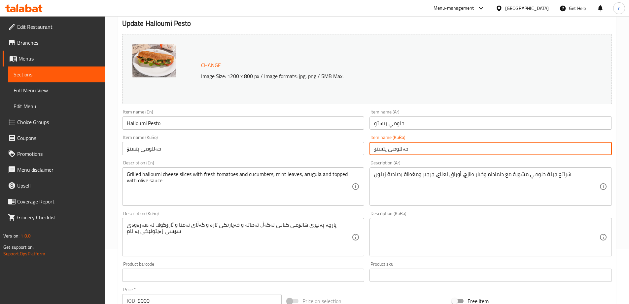
type input "حەللومی پێستۆ"
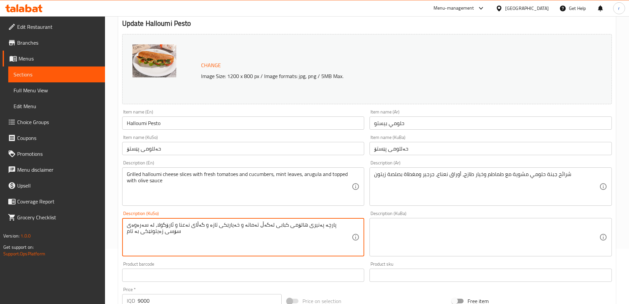
click at [251, 227] on textarea "پارچە پەنیری هالۆمی کبابی لەگەڵ تەماتە و خەیارێکی تازە و گەڵای نەعنا و ئارۆگولا…" at bounding box center [239, 236] width 225 height 31
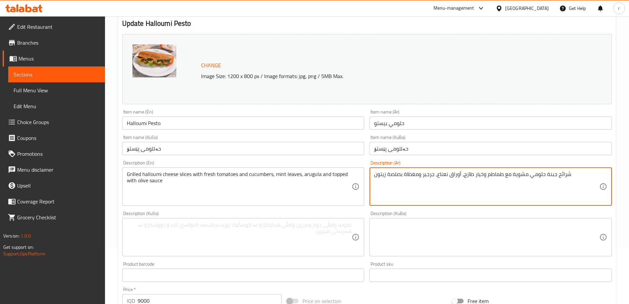
click at [393, 194] on textarea "شرائح جبنة حلومي مشوية مع طماطم وخيار طازج، أوراق نعناع، جرجير ومغطاة بصلصة زيت…" at bounding box center [486, 186] width 225 height 31
click at [318, 238] on textarea at bounding box center [239, 236] width 225 height 31
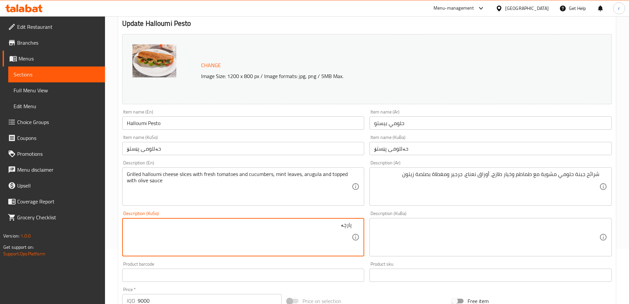
paste textarea "حەللومی پێستۆ"
click at [318, 238] on textarea "پارچە پەنیری حەللومی برژاو لەگەڵ تەماتە و خەیاری فرێش، گەڵای نەعنا، جەرجیر و دا…" at bounding box center [239, 236] width 225 height 31
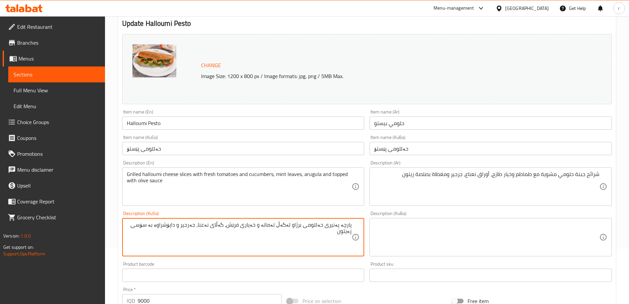
click at [318, 238] on textarea "پارچە پەنیری حەللومی برژاو لەگەڵ تەماتە و خەیاری فرێش، گەڵای نەعنا، جەرجیر و دا…" at bounding box center [239, 236] width 225 height 31
type textarea "پارچە پەنیری حەللومی برژاو لەگەڵ تەماتە و خەیاری فرێش، گەڵای نەعنا، جەرجیر و دا…"
click at [469, 236] on textarea at bounding box center [486, 236] width 225 height 31
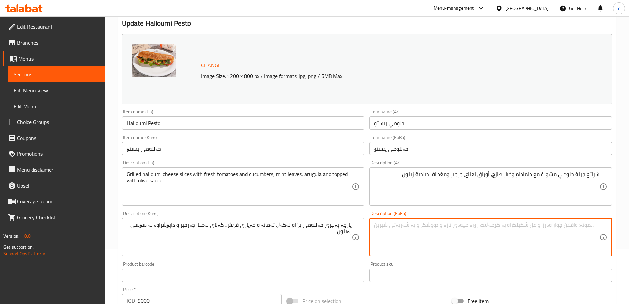
paste textarea "پارچە پەنیری حەللومی برژاو لەگەڵ تەماتە و خەیاری فرێش، گەڵای نەعنا، جەرجیر و دا…"
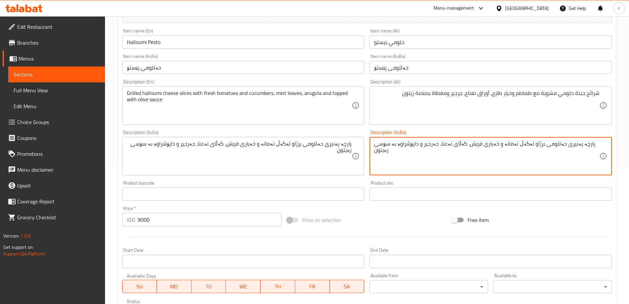
scroll to position [249, 0]
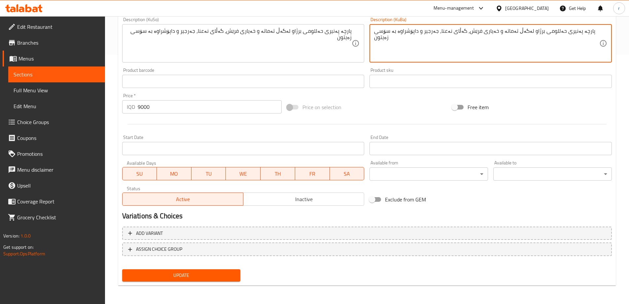
type textarea "پارچە پەنیری حەللومی برژاو لەگەڵ تەماتە و خەیاری فرێش، گەڵای نەعنا، جەرجیر و دا…"
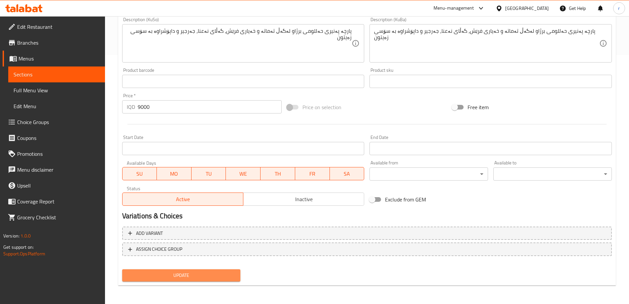
click at [179, 275] on span "Update" at bounding box center [182, 275] width 108 height 8
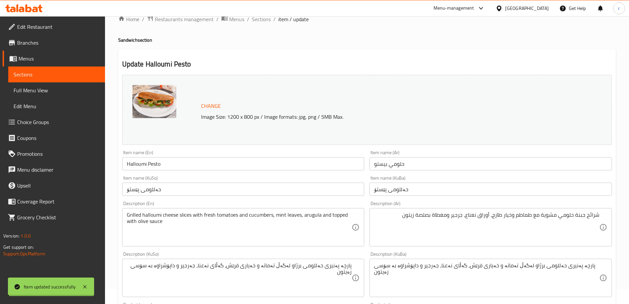
scroll to position [0, 0]
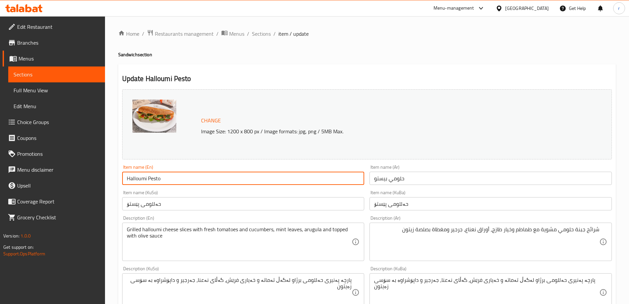
drag, startPoint x: 174, startPoint y: 180, endPoint x: 77, endPoint y: 178, distance: 97.1
click at [77, 178] on div "Edit Restaurant Branches Menus Sections Full Menu View Edit Menu Choice Groups …" at bounding box center [314, 284] width 629 height 536
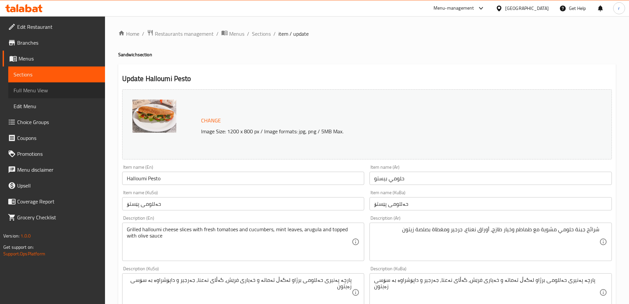
click at [30, 95] on link "Full Menu View" at bounding box center [56, 90] width 97 height 16
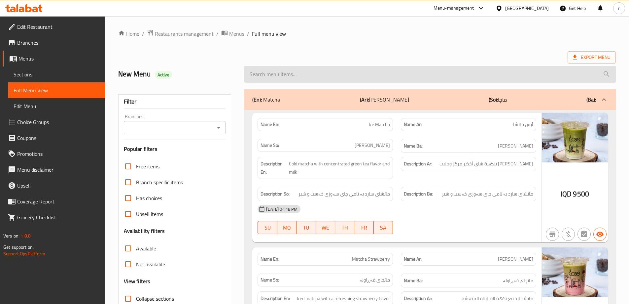
click at [280, 71] on input "search" at bounding box center [430, 74] width 372 height 17
paste input "Halloumi Pesto"
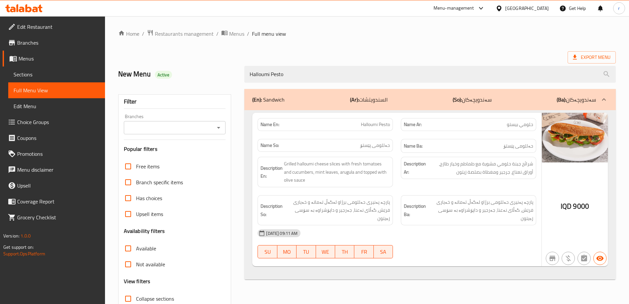
type input "Halloumi Pesto"
click at [192, 125] on input "Branches" at bounding box center [169, 127] width 87 height 9
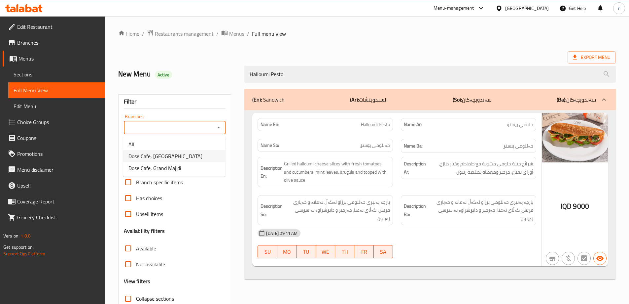
click at [161, 153] on span "Dose Cafe, Dream City" at bounding box center [166, 156] width 74 height 8
type input "Dose Cafe, Dream City"
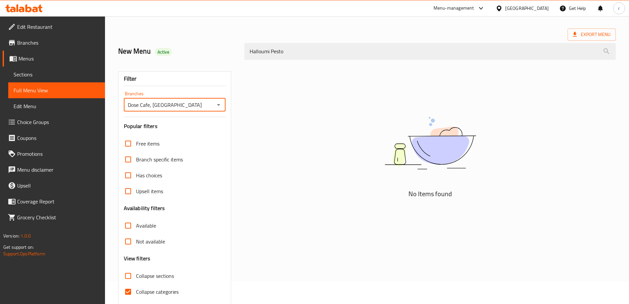
scroll to position [48, 0]
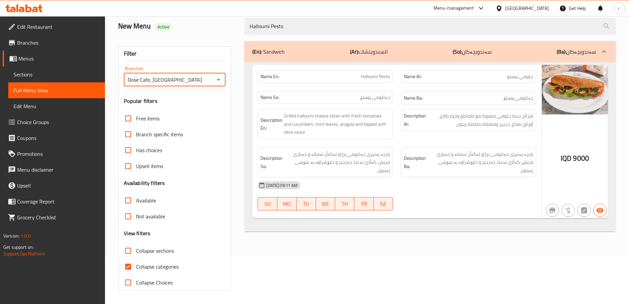
click at [150, 268] on span "Collapse categories" at bounding box center [157, 266] width 43 height 8
click at [136, 268] on input "Collapse categories" at bounding box center [128, 266] width 16 height 16
checkbox input "false"
click at [37, 69] on link "Sections" at bounding box center [56, 74] width 97 height 16
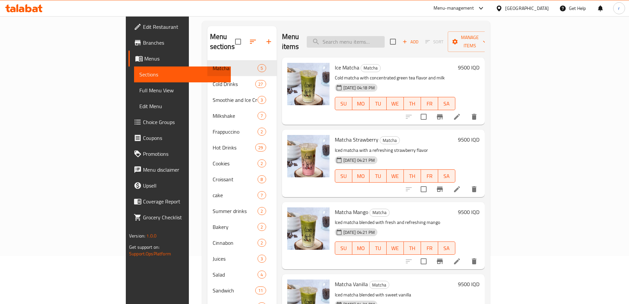
click at [367, 40] on input "search" at bounding box center [346, 42] width 78 height 12
paste input "Feta Sandwich"
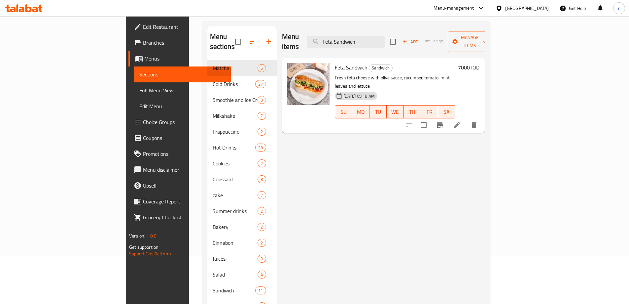
type input "Feta Sandwich"
click at [461, 121] on icon at bounding box center [457, 125] width 8 height 8
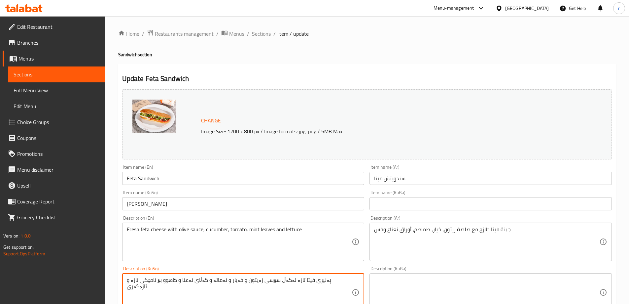
click at [330, 280] on textarea "پەنیری فیتا تازە لەگەڵ سۆسی زەیتون و خەیار و تەماتە و گەڵای نەعنا و کاهوو بۆ تا…" at bounding box center [239, 292] width 225 height 31
click at [285, 281] on textarea "پەنیری فیتا فرێش لەگەڵ سۆسی زەیتون، خەیار، تەماتە، گەڵای نەعنا و کاهوو" at bounding box center [239, 292] width 225 height 31
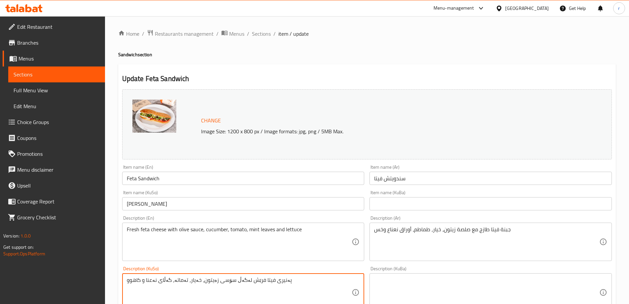
click at [285, 281] on textarea "پەنیری فیتا فرێش لەگەڵ سۆسی زەیتون، خەیار، تەماتە، گەڵای نەعنا و کاهوو" at bounding box center [239, 292] width 225 height 31
type textarea "پەنیری فیتا فرێش لەگەڵ سۆسی زەیتون، خەیار، تەماتە، گەڵای نەعنا و کاهوو"
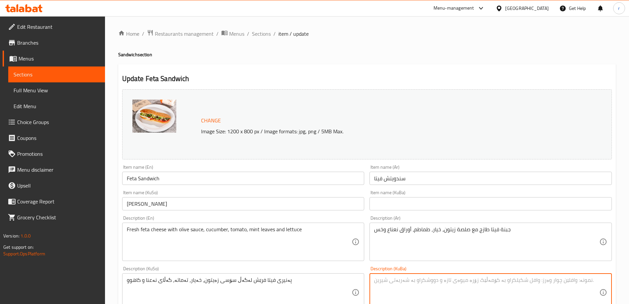
click at [389, 286] on textarea at bounding box center [486, 292] width 225 height 31
paste textarea "پەنیری فیتا فرێش لەگەڵ سۆسی زەیتون، خەیار، تەماتە، گەڵای نەعنا و کاهوو"
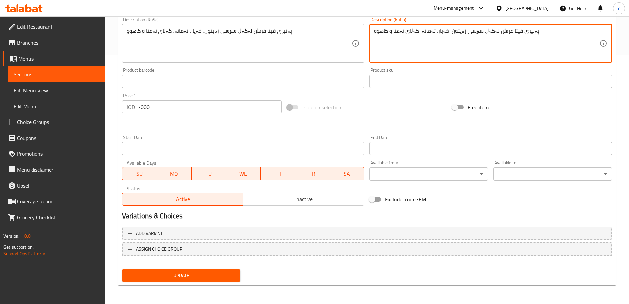
type textarea "پەنیری فیتا فرێش لەگەڵ سۆسی زەیتون، خەیار، تەماتە، گەڵای نەعنا و کاهوو"
click at [188, 279] on span "Update" at bounding box center [182, 275] width 108 height 8
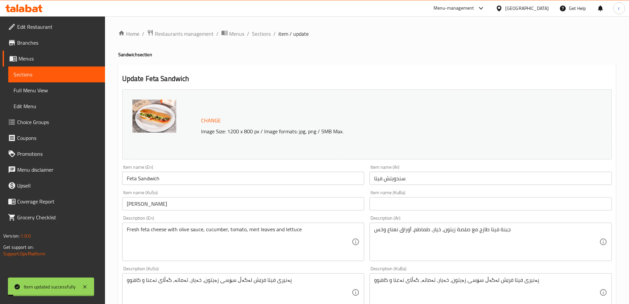
click at [140, 180] on input "Feta Sandwich" at bounding box center [243, 177] width 243 height 13
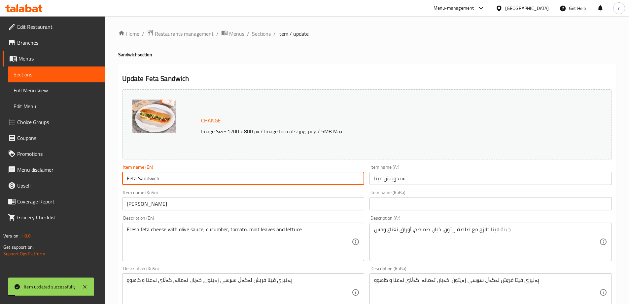
click at [140, 180] on input "Feta Sandwich" at bounding box center [243, 177] width 243 height 13
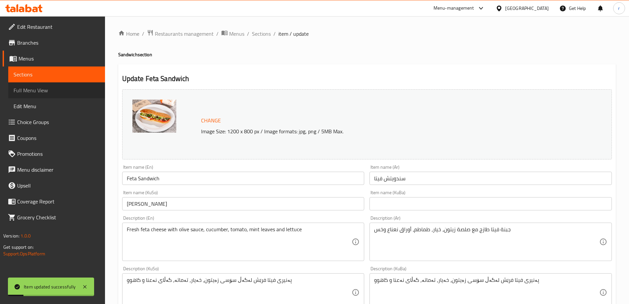
click at [50, 94] on link "Full Menu View" at bounding box center [56, 90] width 97 height 16
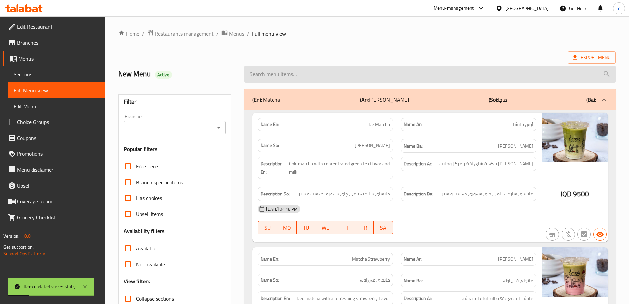
click at [277, 76] on input "search" at bounding box center [430, 74] width 372 height 17
paste input "Feta Sandwich"
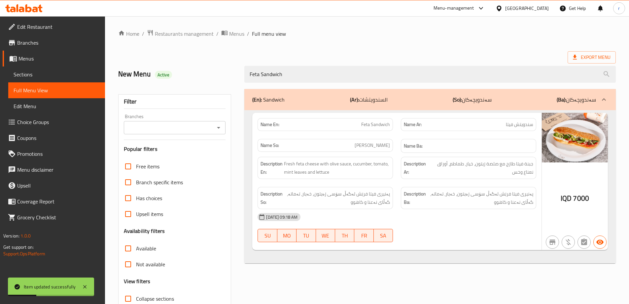
type input "Feta Sandwich"
click at [185, 129] on input "Branches" at bounding box center [169, 127] width 87 height 9
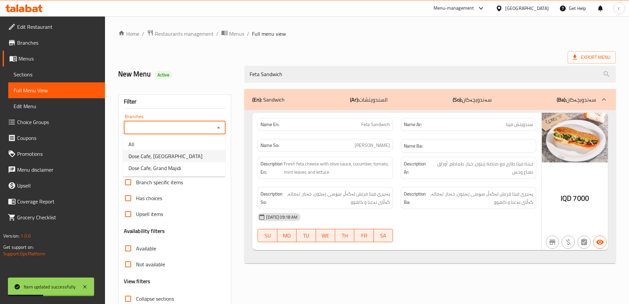
click at [171, 150] on li "Dose Cafe, Dream City" at bounding box center [174, 156] width 102 height 12
type input "Dose Cafe, Dream City"
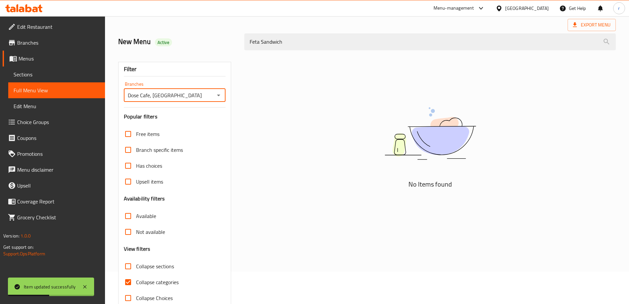
scroll to position [48, 0]
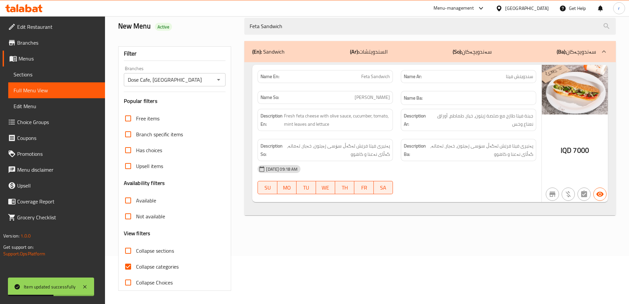
click at [155, 263] on span "Collapse categories" at bounding box center [157, 266] width 43 height 8
click at [136, 263] on input "Collapse categories" at bounding box center [128, 266] width 16 height 16
checkbox input "false"
click at [56, 79] on link "Sections" at bounding box center [56, 74] width 97 height 16
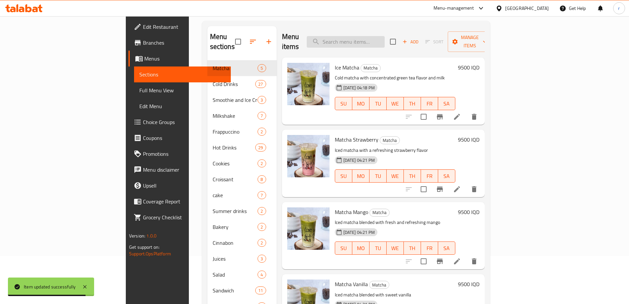
click at [378, 36] on input "search" at bounding box center [346, 42] width 78 height 12
paste input "Feta Sandwich"
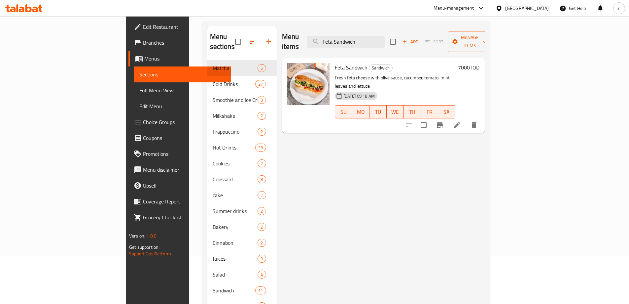
type input "Feta Sandwich"
click at [461, 121] on icon at bounding box center [457, 125] width 8 height 8
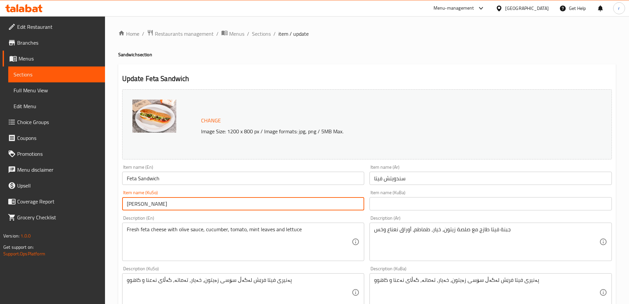
click at [156, 205] on input "ساندویچی فیتا" at bounding box center [243, 203] width 243 height 13
drag, startPoint x: 171, startPoint y: 203, endPoint x: 100, endPoint y: 204, distance: 70.7
click at [100, 204] on div "Edit Restaurant Branches Menus Sections Full Menu View Edit Menu Choice Groups …" at bounding box center [314, 284] width 629 height 536
type input "سەندویچی فیتا"
drag, startPoint x: 376, startPoint y: 200, endPoint x: 348, endPoint y: 201, distance: 27.8
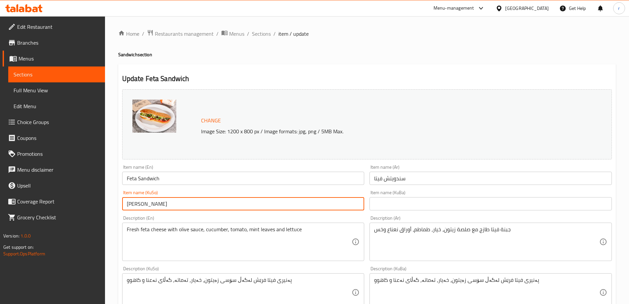
click at [376, 200] on input "text" at bounding box center [491, 203] width 243 height 13
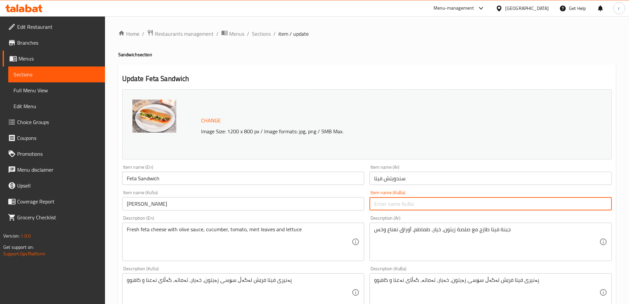
paste input "سەندویچی فیتا"
type input "سەندویچی فیتا"
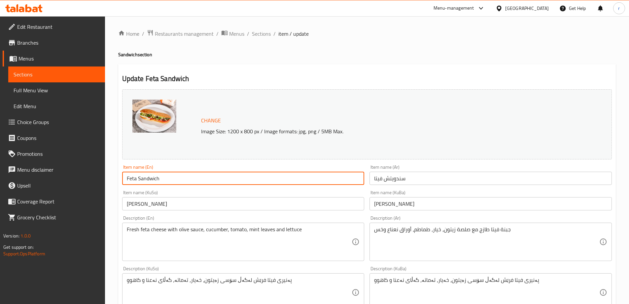
drag, startPoint x: 145, startPoint y: 179, endPoint x: 97, endPoint y: 179, distance: 47.6
click at [98, 179] on div "Edit Restaurant Branches Menus Sections Full Menu View Edit Menu Choice Groups …" at bounding box center [314, 284] width 629 height 536
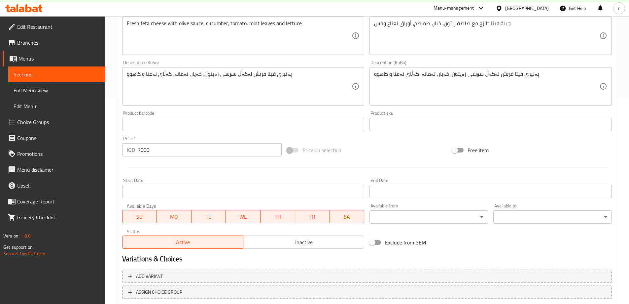
scroll to position [249, 0]
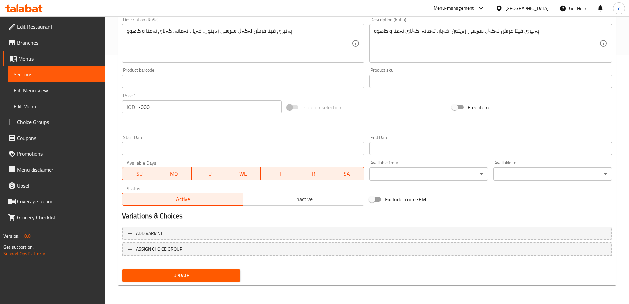
click at [181, 271] on span "Update" at bounding box center [182, 275] width 108 height 8
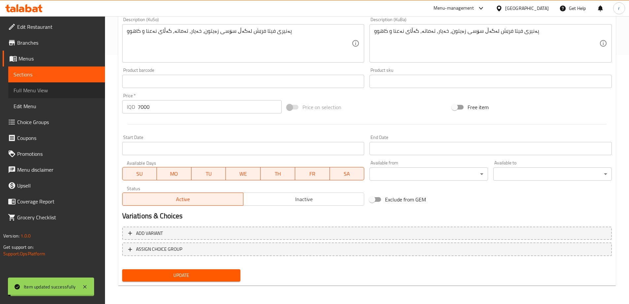
click at [34, 93] on span "Full Menu View" at bounding box center [57, 90] width 86 height 8
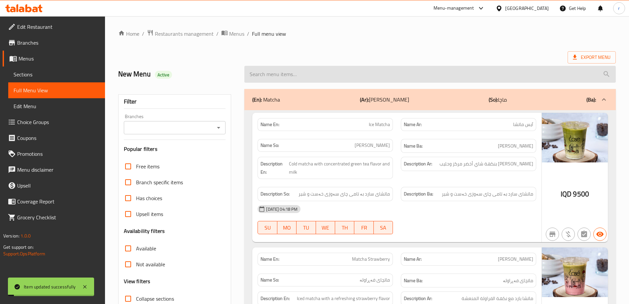
click at [294, 77] on input "search" at bounding box center [430, 74] width 372 height 17
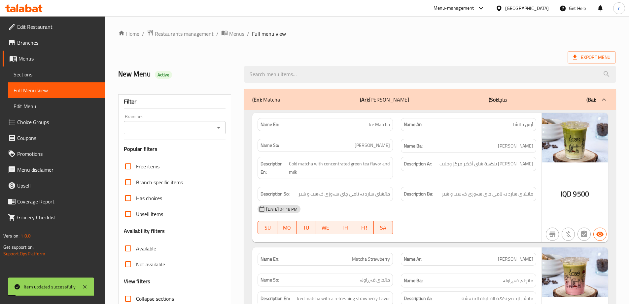
paste input "Feta Sandwich"
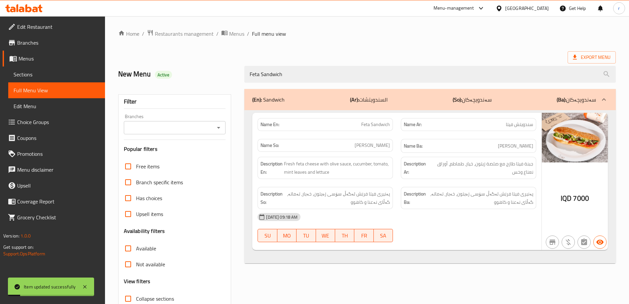
type input "Feta Sandwich"
click at [188, 125] on input "Branches" at bounding box center [169, 127] width 87 height 9
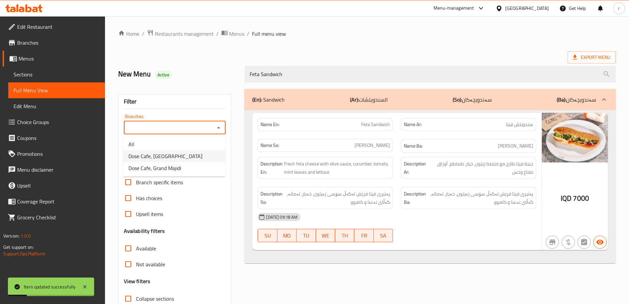
click at [171, 153] on span "Dose Cafe, Dream City" at bounding box center [166, 156] width 74 height 8
type input "Dose Cafe, Dream City"
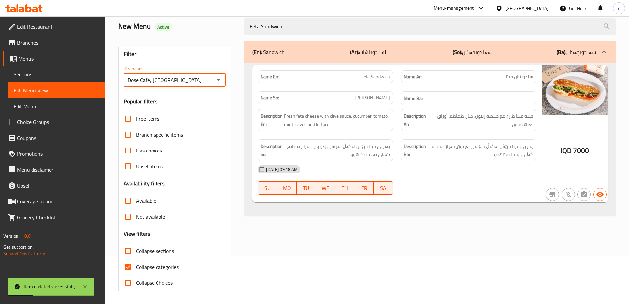
scroll to position [48, 0]
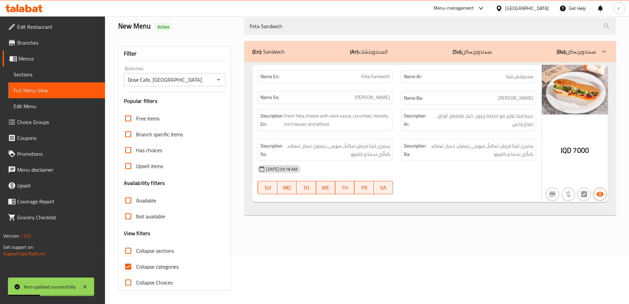
click at [167, 259] on label "Collapse categories" at bounding box center [149, 266] width 58 height 16
click at [136, 259] on input "Collapse categories" at bounding box center [128, 266] width 16 height 16
checkbox input "false"
click at [36, 73] on span "Sections" at bounding box center [57, 74] width 86 height 8
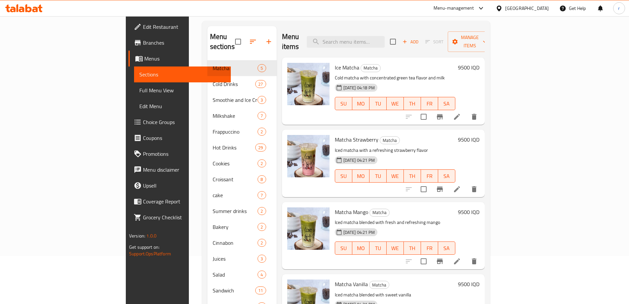
click at [373, 45] on div "Menu items Add Sort Manage items" at bounding box center [383, 41] width 203 height 31
click at [375, 39] on input "search" at bounding box center [346, 42] width 78 height 12
paste input "Chicken Ciabatta Pizza"
type input "Chicken Ciabatta Pizza"
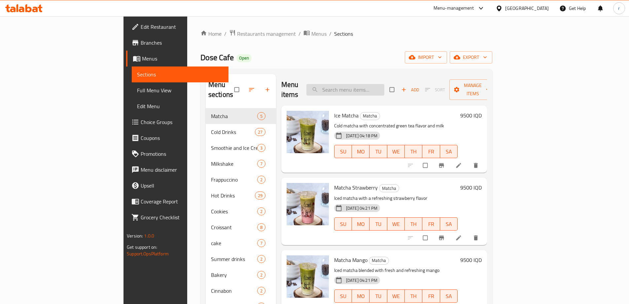
click at [380, 90] on input "search" at bounding box center [346, 90] width 78 height 12
paste input "Chicken Ciabatta Pizza"
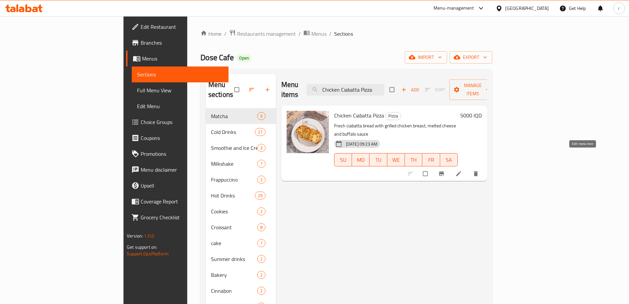
type input "Chicken Ciabatta Pizza"
click at [462, 170] on icon at bounding box center [459, 173] width 7 height 7
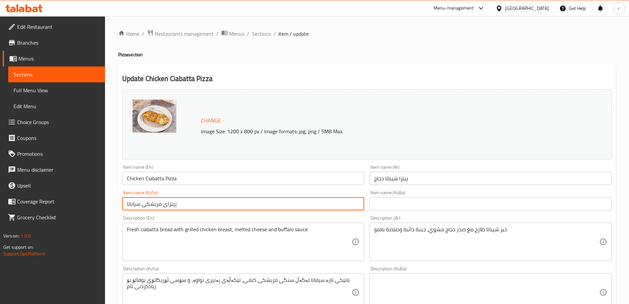
drag, startPoint x: 183, startPoint y: 203, endPoint x: 118, endPoint y: 204, distance: 65.4
click at [118, 204] on div "Home / Restaurants management / Menus / Sections / item / update Pizza section …" at bounding box center [367, 284] width 524 height 536
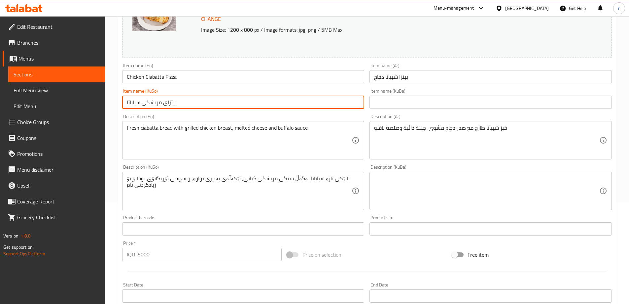
scroll to position [110, 0]
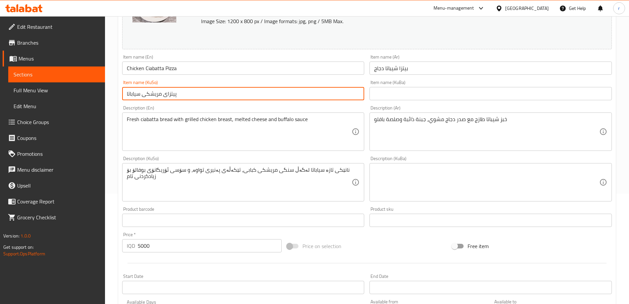
click at [143, 94] on input "پیتزای مریشکی سیاباتا" at bounding box center [243, 93] width 243 height 13
click at [138, 93] on input "پیتزای مریشکی سیاباتا" at bounding box center [243, 93] width 243 height 13
drag, startPoint x: 140, startPoint y: 94, endPoint x: 127, endPoint y: 93, distance: 13.6
click at [127, 93] on input "پیتزای مریشکی سیاباتا" at bounding box center [243, 93] width 243 height 13
paste input "چی"
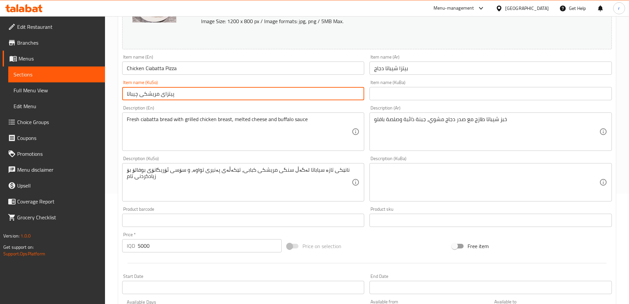
click at [145, 90] on input "پیتزای مریشکی چیباتا" at bounding box center [243, 93] width 243 height 13
type input "پیتزای مریشکی چیباتا"
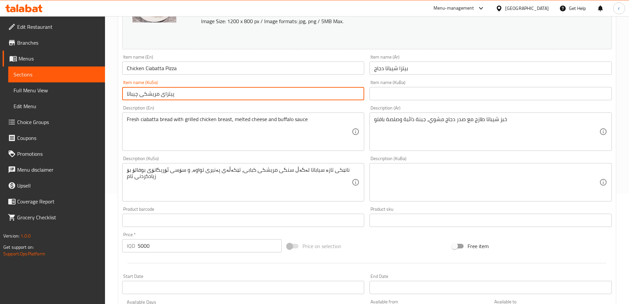
drag, startPoint x: 388, startPoint y: 100, endPoint x: 382, endPoint y: 100, distance: 5.9
click at [388, 100] on input "text" at bounding box center [491, 93] width 243 height 13
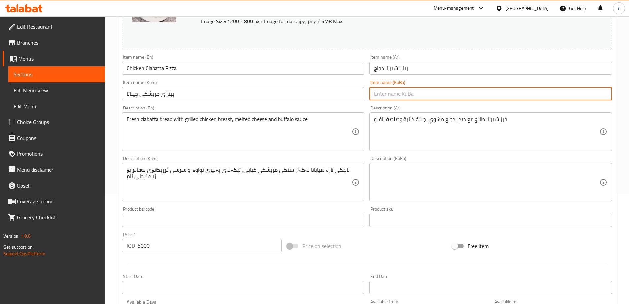
paste input "پیتزای مریشکی چیباتا"
type input "پیتزای مریشکی چیباتا"
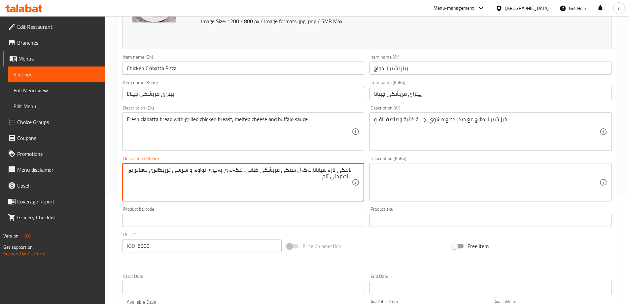
click at [342, 171] on textarea "نانێکی تازە سیاباتا لەگەڵ سنگی مریشکی کبابی، تێکەڵەی پەنیری تواوە، و سۆسی ئۆریگ…" at bounding box center [239, 182] width 225 height 31
drag, startPoint x: 321, startPoint y: 168, endPoint x: 335, endPoint y: 169, distance: 13.9
click at [336, 168] on textarea "نانی تازە سیاباتا لەگەڵ سنگی مریشکی کبابی، تێکەڵەی پەنیری تواوە، و سۆسی ئۆریگان…" at bounding box center [239, 182] width 225 height 31
click at [327, 169] on textarea "نانی تازە سیاباتا لەگەڵ سنگی مریشکی کبابی، تێکەڵەی پەنیری تواوە، و سۆسی ئۆریگان…" at bounding box center [239, 182] width 225 height 31
drag, startPoint x: 319, startPoint y: 169, endPoint x: 333, endPoint y: 169, distance: 13.2
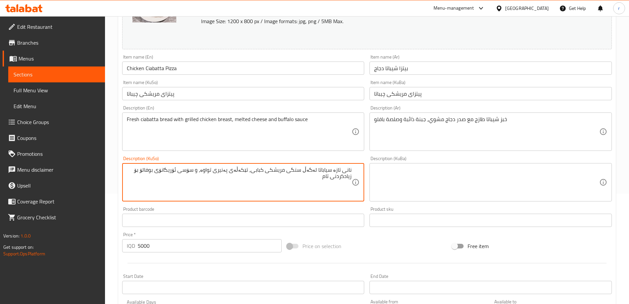
click at [333, 169] on textarea "نانی تازە سیاباتا لەگەڵ سنگی مریشکی کبابی، تێکەڵەی پەنیری تواوە، و سۆسی ئۆریگان…" at bounding box center [239, 182] width 225 height 31
click at [326, 169] on textarea "نانی تازە سیاباتا لەگەڵ سنگی مریشکی کبابی، تێکەڵەی پەنیری تواوە، و سۆسی ئۆریگان…" at bounding box center [239, 182] width 225 height 31
drag, startPoint x: 320, startPoint y: 170, endPoint x: 341, endPoint y: 168, distance: 20.6
click at [341, 168] on textarea "نانی تازە سیاباتا لەگەڵ سنگی مریشکی کبابی، تێکەڵەی پەنیری تواوە، و سۆسی ئۆریگان…" at bounding box center [239, 182] width 225 height 31
paste textarea "پیتزای مریشکی چی"
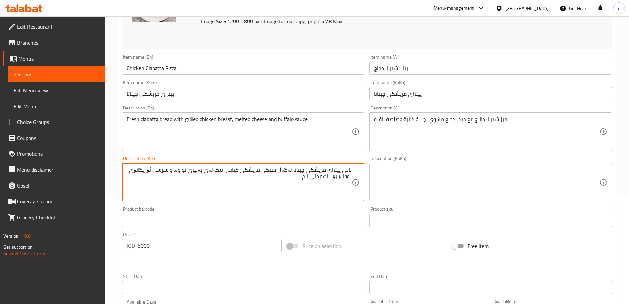
drag, startPoint x: 294, startPoint y: 169, endPoint x: 356, endPoint y: 168, distance: 62.1
click at [356, 168] on div "نانی پیتزای مریشکی چیباتا لەگەڵ سنگی مریشکی کبابی، تێکەڵەی پەنیری تواوە، و سۆسی…" at bounding box center [243, 182] width 243 height 38
paste textarea
click at [165, 169] on textarea "نانی چیباتا لەگەڵ سنگی مریشکی کبابی، تێکەڵەی پەنیری تواوە، و سۆسی ئۆریگانۆی بوف…" at bounding box center [239, 182] width 225 height 31
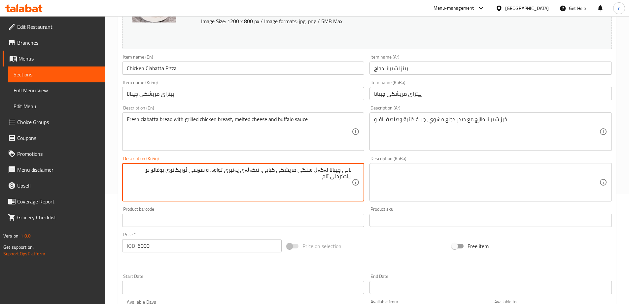
click at [165, 169] on textarea "نانی چیباتا لەگەڵ سنگی مریشکی کبابی، تێکەڵەی پەنیری تواوە، و سۆسی ئۆریگانۆی بوف…" at bounding box center [239, 182] width 225 height 31
paste textarea
drag, startPoint x: 231, startPoint y: 170, endPoint x: 252, endPoint y: 171, distance: 21.2
click at [252, 171] on textarea "نانی چیباتا فرێش لەگەڵ سینگی مریشکی برژاو، پەنیری تواوە" at bounding box center [239, 182] width 225 height 31
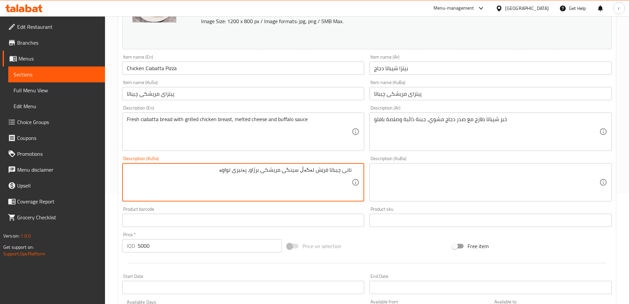
paste textarea
type textarea "نانی چیباتا فرێش لەگەڵ سینگی مریشکی برژاو، پەنیری تواوە و سۆسی بەفاڵۆو"
drag, startPoint x: 168, startPoint y: 168, endPoint x: 359, endPoint y: 177, distance: 190.6
click at [359, 177] on div "نانی چیباتا فرێش لەگەڵ سینگی مریشکی برژاو، پەنیری تواوە و سۆسی بەفاڵۆو Descript…" at bounding box center [243, 182] width 243 height 38
click at [400, 177] on textarea at bounding box center [486, 182] width 225 height 31
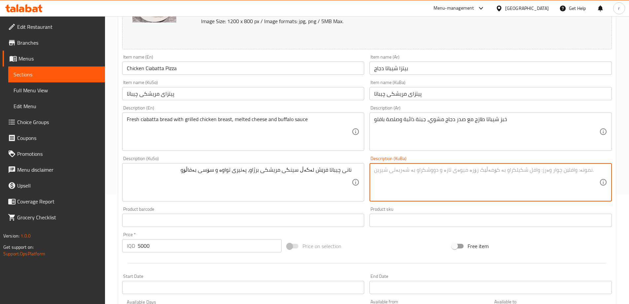
paste textarea "نانی چیباتا فرێش لەگەڵ سینگی مریشکی برژاو، پەنیری تواوە و سۆسی بەفاڵۆو"
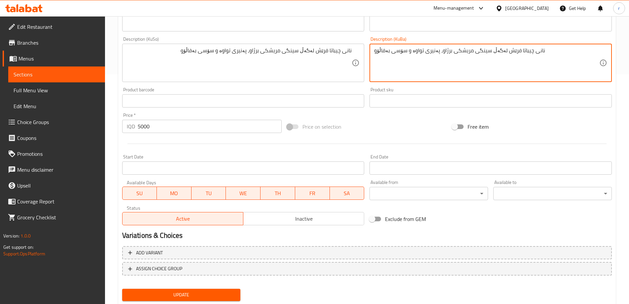
scroll to position [249, 0]
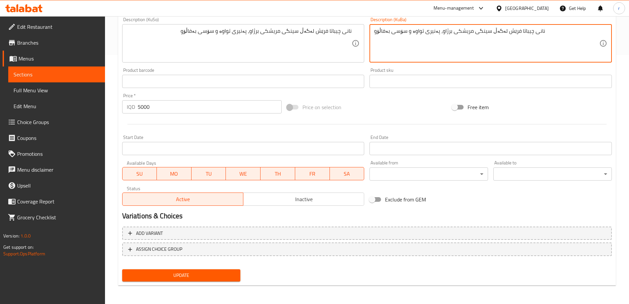
type textarea "نانی چیباتا فرێش لەگەڵ سینگی مریشکی برژاو، پەنیری تواوە و سۆسی بەفاڵۆو"
click at [196, 275] on span "Update" at bounding box center [182, 275] width 108 height 8
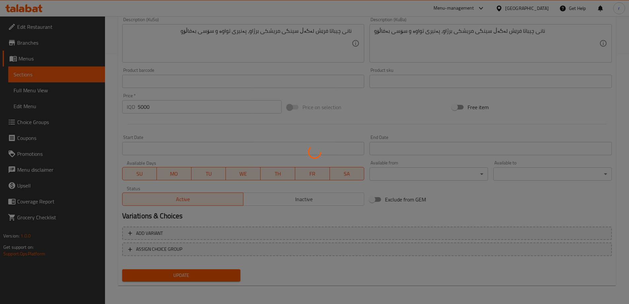
scroll to position [0, 0]
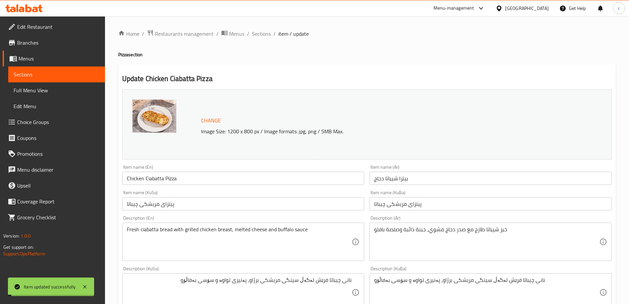
click at [168, 177] on input "Chicken Ciabatta Pizza" at bounding box center [243, 177] width 243 height 13
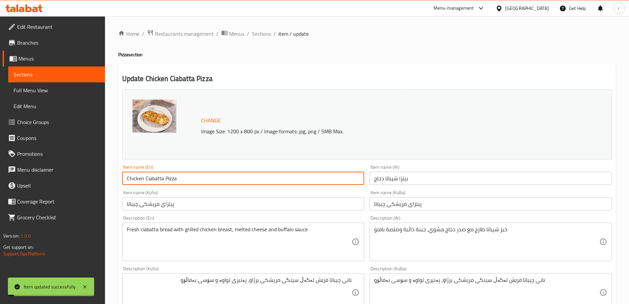
click at [168, 177] on input "Chicken Ciabatta Pizza" at bounding box center [243, 177] width 243 height 13
click at [60, 87] on span "Full Menu View" at bounding box center [57, 90] width 86 height 8
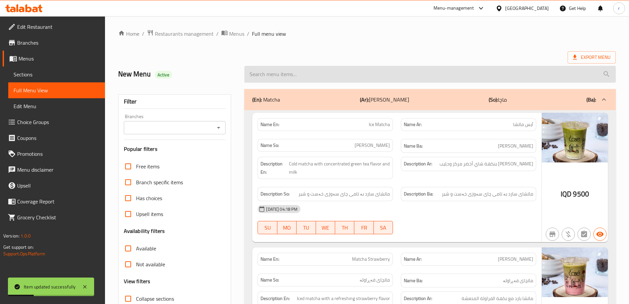
click at [268, 71] on input "search" at bounding box center [430, 74] width 372 height 17
paste input "Chicken Ciabatta Pizza"
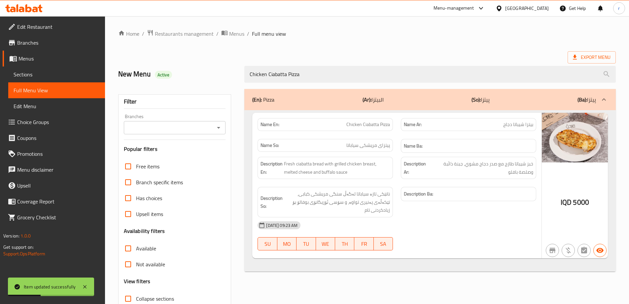
type input "Chicken Ciabatta Pizza"
click at [201, 126] on input "Branches" at bounding box center [169, 127] width 87 height 9
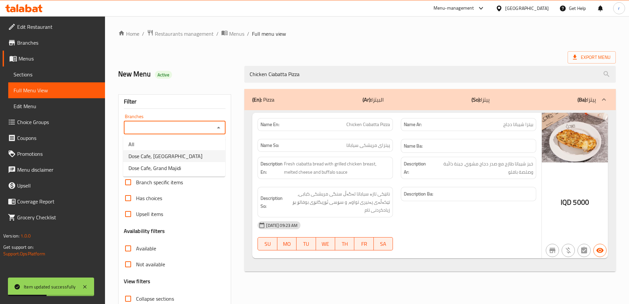
click at [179, 151] on li "Dose Cafe, [GEOGRAPHIC_DATA]" at bounding box center [174, 156] width 102 height 12
type input "Dose Cafe, [GEOGRAPHIC_DATA]"
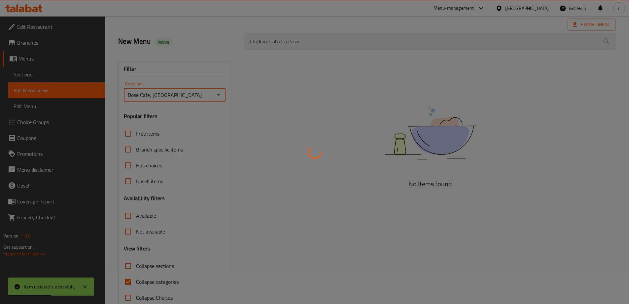
scroll to position [48, 0]
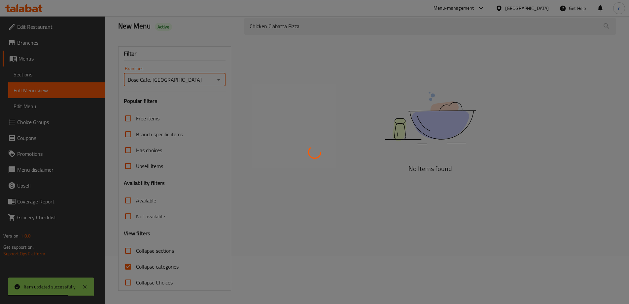
click at [167, 264] on div at bounding box center [314, 152] width 629 height 304
click at [168, 266] on div at bounding box center [314, 152] width 629 height 304
click at [169, 265] on div at bounding box center [314, 152] width 629 height 304
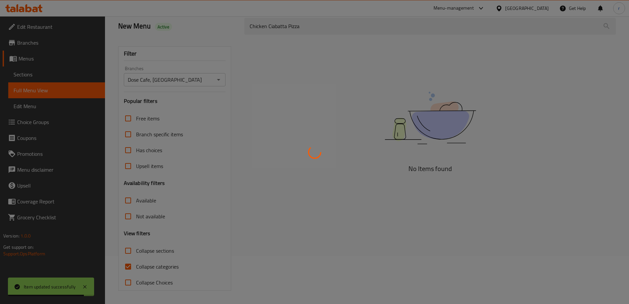
click at [169, 265] on div at bounding box center [314, 152] width 629 height 304
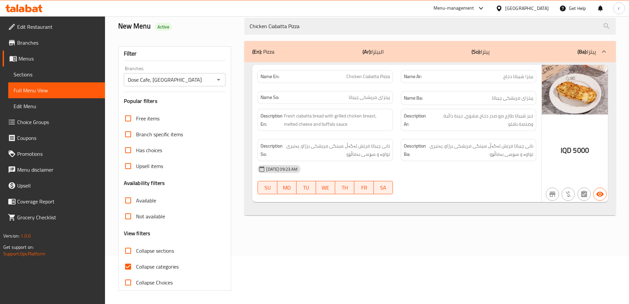
click at [169, 265] on span "Collapse categories" at bounding box center [157, 266] width 43 height 8
click at [136, 265] on input "Collapse categories" at bounding box center [128, 266] width 16 height 16
checkbox input "false"
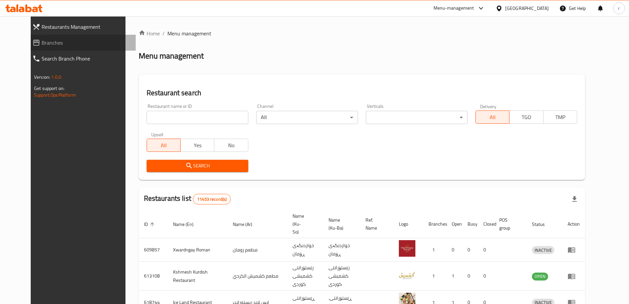
click at [42, 44] on span "Branches" at bounding box center [86, 43] width 89 height 8
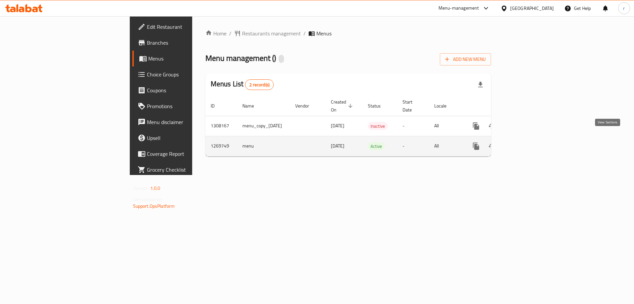
click at [532, 138] on link "enhanced table" at bounding box center [524, 146] width 16 height 16
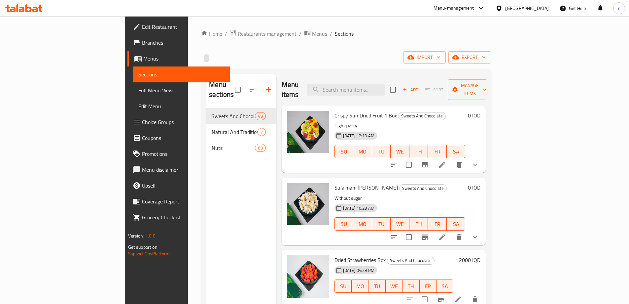
click at [138, 91] on span "Full Menu View" at bounding box center [181, 90] width 86 height 8
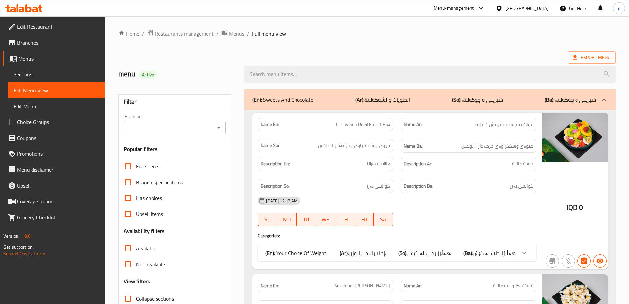
click at [38, 76] on span "Sections" at bounding box center [57, 74] width 86 height 8
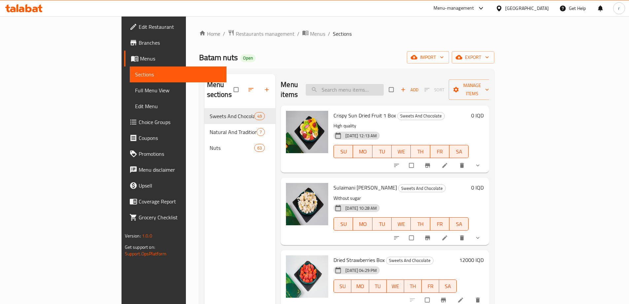
click at [379, 86] on input "search" at bounding box center [345, 90] width 78 height 12
paste input "Antep Pistachios Baklava"
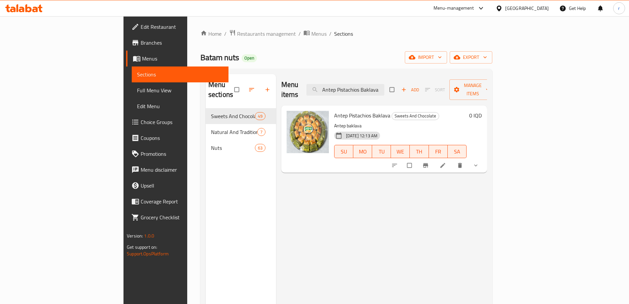
type input "Antep Pistachios Baklava"
click at [446, 162] on icon at bounding box center [443, 165] width 7 height 7
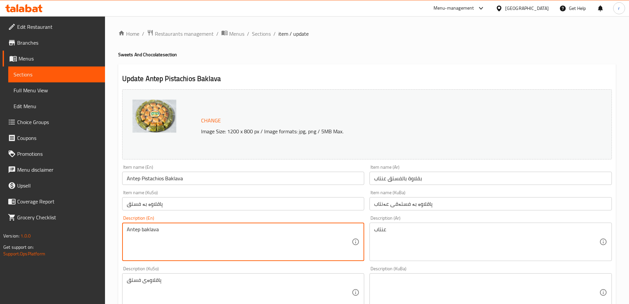
drag, startPoint x: 208, startPoint y: 246, endPoint x: 109, endPoint y: 236, distance: 99.3
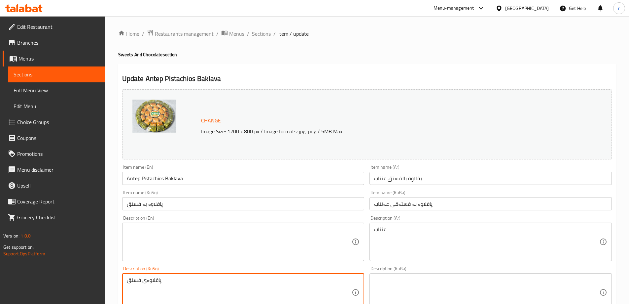
drag, startPoint x: 136, startPoint y: 283, endPoint x: 122, endPoint y: 284, distance: 13.9
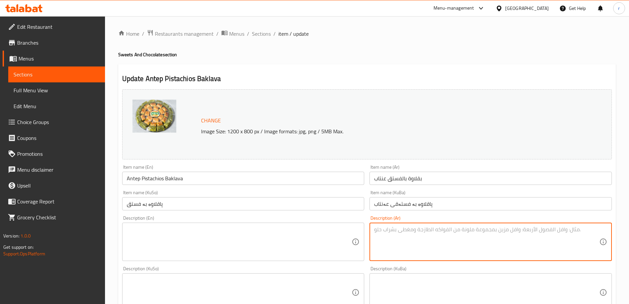
drag, startPoint x: 389, startPoint y: 236, endPoint x: 351, endPoint y: 236, distance: 37.7
click at [401, 179] on input "بقلاوة بالفستق عنتاب" at bounding box center [491, 177] width 243 height 13
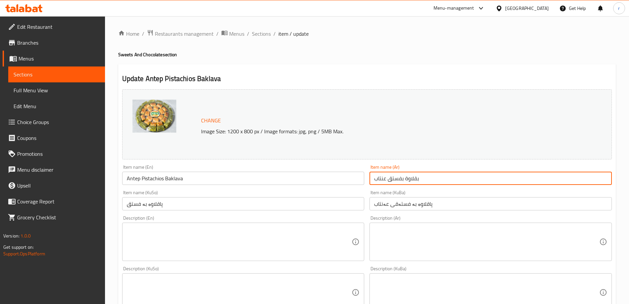
type input "بقلاوة بفستق عنتاب"
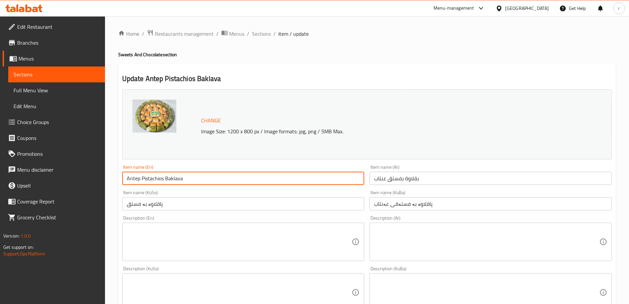
drag, startPoint x: 138, startPoint y: 179, endPoint x: 127, endPoint y: 180, distance: 12.0
click at [127, 180] on input "Antep Pistachios Baklava" at bounding box center [243, 177] width 243 height 13
click at [200, 208] on input "پاقلاوە بە فستق" at bounding box center [243, 203] width 243 height 13
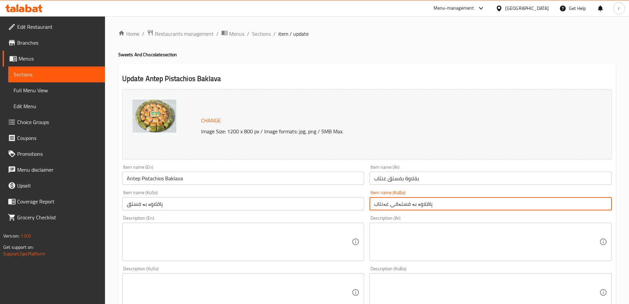
drag, startPoint x: 388, startPoint y: 203, endPoint x: 374, endPoint y: 203, distance: 13.9
click at [374, 203] on input "پاقلاوە بە فستەقی عەنتاب" at bounding box center [491, 203] width 243 height 13
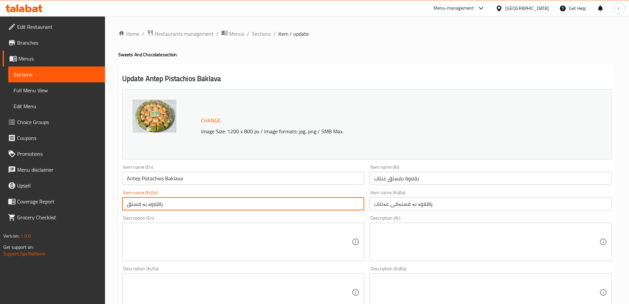
drag, startPoint x: 220, startPoint y: 204, endPoint x: 98, endPoint y: 206, distance: 121.3
click at [98, 206] on div "Edit Restaurant Branches Menus Sections Full Menu View Edit Menu Choice Groups …" at bounding box center [314, 291] width 629 height 551
paste input "عەنتاب"
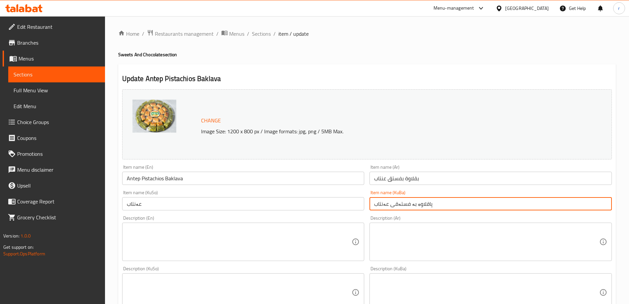
drag, startPoint x: 445, startPoint y: 204, endPoint x: 345, endPoint y: 203, distance: 100.4
click at [345, 203] on div "Change Image Size: 1200 x 800 px / Image formats: jpg, png / 5MB Max. Item name…" at bounding box center [367, 272] width 495 height 370
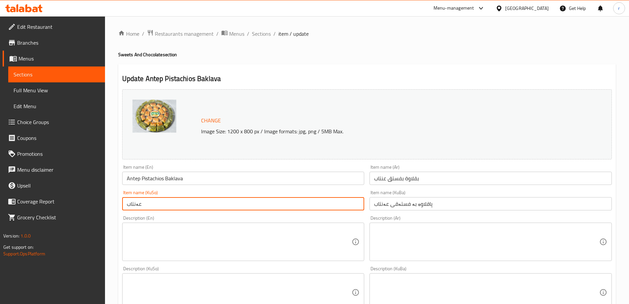
drag, startPoint x: 205, startPoint y: 204, endPoint x: 70, endPoint y: 204, distance: 134.1
click at [70, 204] on div "Edit Restaurant Branches Menus Sections Full Menu View Edit Menu Choice Groups …" at bounding box center [314, 291] width 629 height 551
paste input "پاقلاوە بە فستەقی"
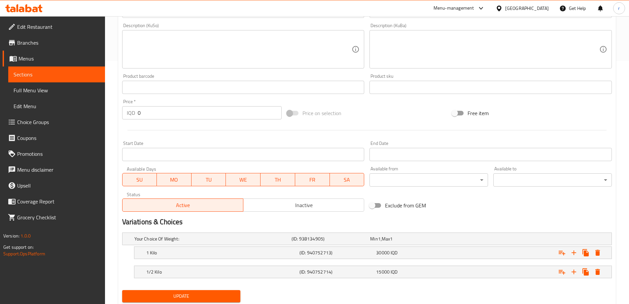
scroll to position [264, 0]
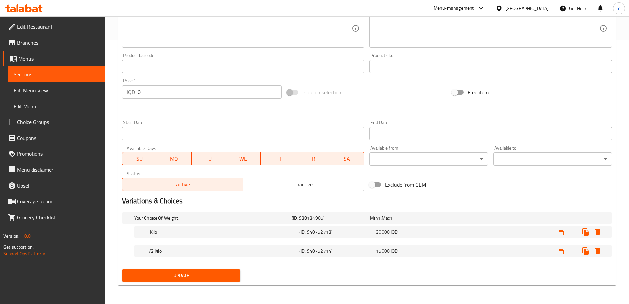
type input "پاقلاوە بە فستەقی عەنتاب"
click at [198, 278] on span "Update" at bounding box center [182, 275] width 108 height 8
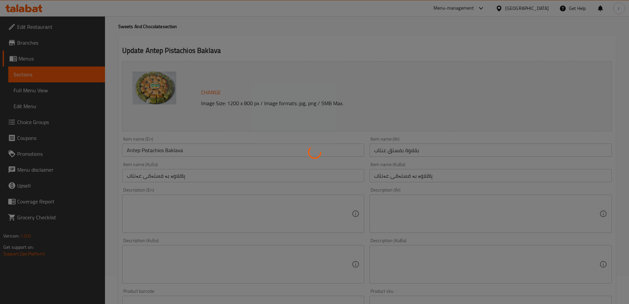
scroll to position [0, 0]
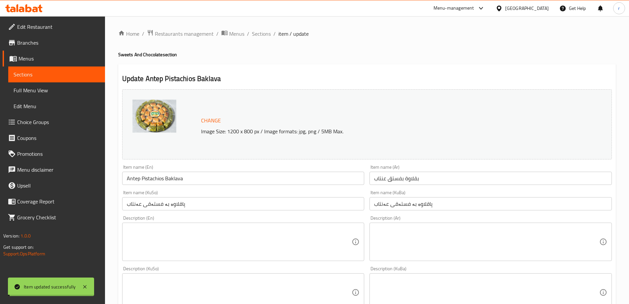
click at [195, 175] on input "Antep Pistachios Baklava" at bounding box center [243, 177] width 243 height 13
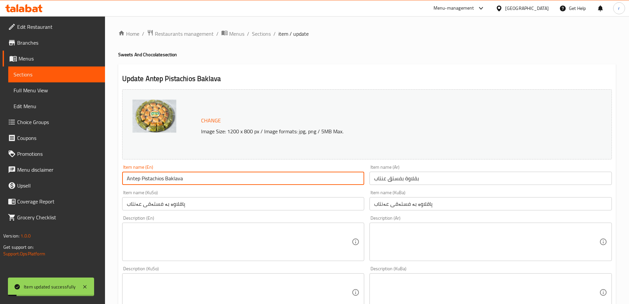
drag, startPoint x: 195, startPoint y: 175, endPoint x: 104, endPoint y: 177, distance: 90.9
click at [104, 177] on div "Edit Restaurant Branches Menus Sections Full Menu View Edit Menu Choice Groups …" at bounding box center [314, 291] width 629 height 551
click at [37, 92] on span "Full Menu View" at bounding box center [57, 90] width 86 height 8
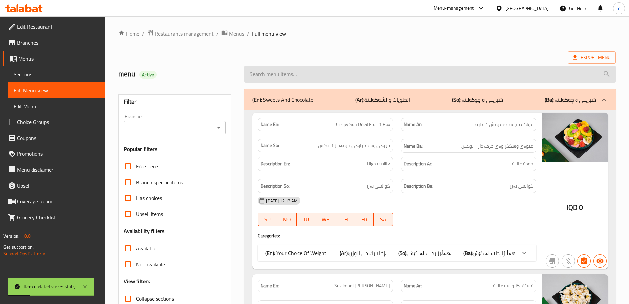
click at [303, 68] on input "search" at bounding box center [430, 74] width 372 height 17
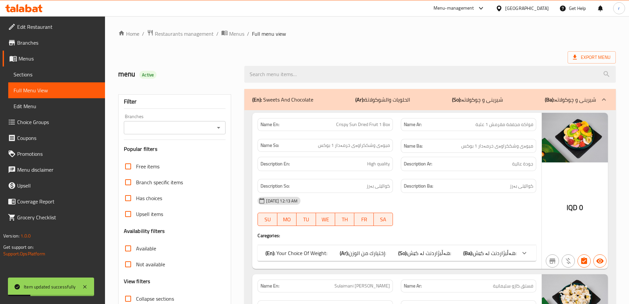
paste input "Antep Pistachios Baklava"
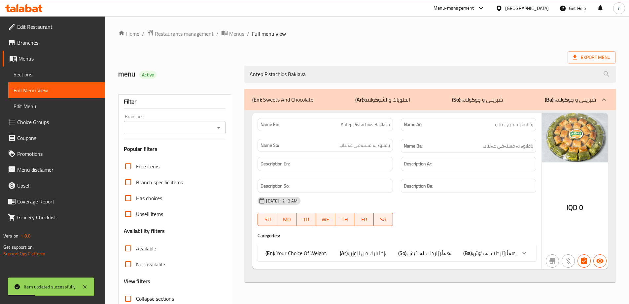
type input "Antep Pistachios Baklava"
click at [149, 131] on input "Branches" at bounding box center [169, 127] width 87 height 9
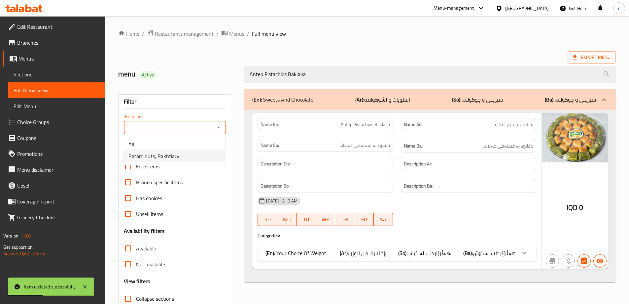
click at [157, 152] on span "Batam nuts, Bakhtiary" at bounding box center [154, 156] width 51 height 8
type input "Batam nuts, Bakhtiary"
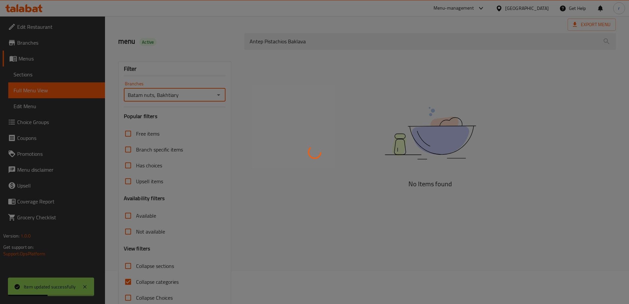
scroll to position [48, 0]
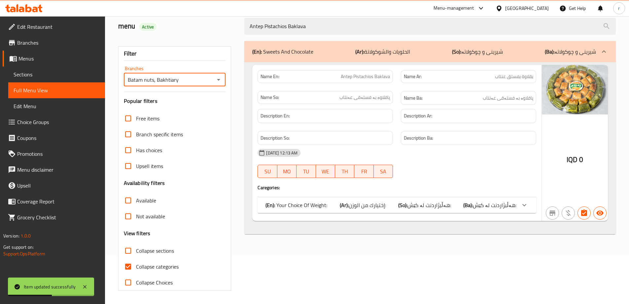
click at [152, 262] on span "Collapse categories" at bounding box center [157, 266] width 43 height 8
click at [136, 262] on input "Collapse categories" at bounding box center [128, 266] width 16 height 16
checkbox input "false"
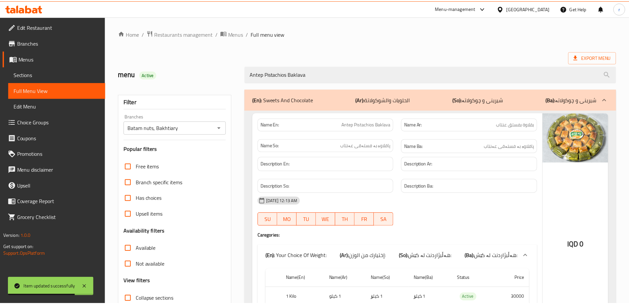
scroll to position [65, 0]
